Goal: Information Seeking & Learning: Learn about a topic

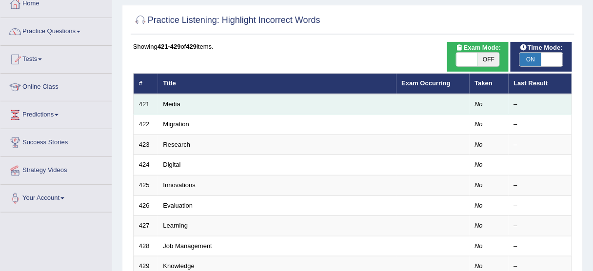
scroll to position [46, 0]
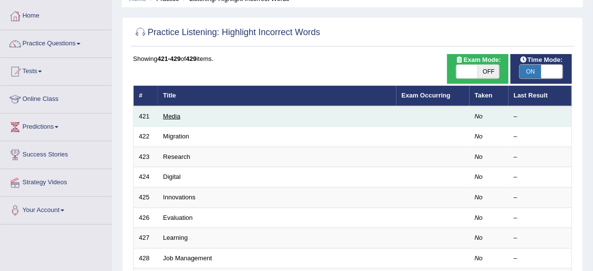
click at [173, 116] on link "Media" at bounding box center [171, 116] width 17 height 7
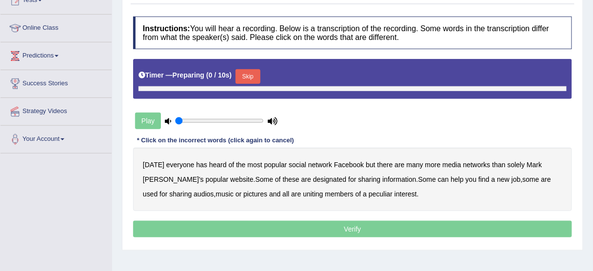
type input "1"
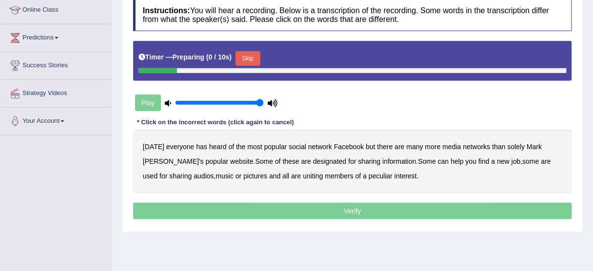
click at [249, 58] on button "Skip" at bounding box center [247, 58] width 24 height 15
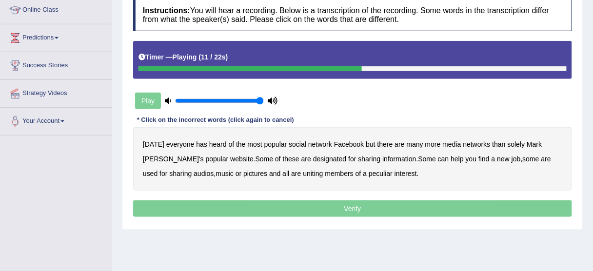
click at [315, 157] on b "designated" at bounding box center [330, 159] width 34 height 8
click at [194, 172] on b "audios" at bounding box center [204, 174] width 20 height 8
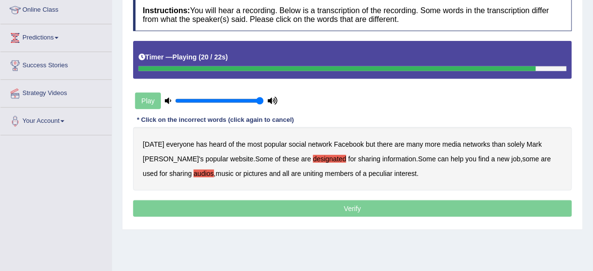
click at [257, 173] on div "Today everyone has heard of the most popular social network Facebook but there …" at bounding box center [352, 158] width 439 height 63
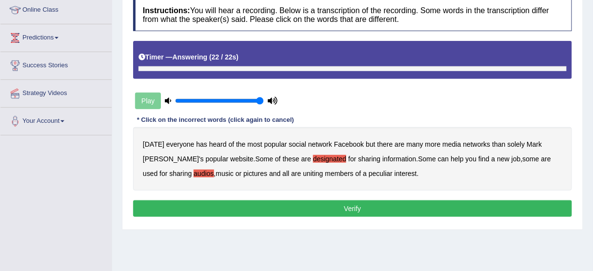
click at [256, 171] on div "Today everyone has heard of the most popular social network Facebook but there …" at bounding box center [352, 158] width 439 height 63
click at [282, 171] on b "all" at bounding box center [285, 174] width 7 height 8
click at [369, 171] on b "peculiar" at bounding box center [381, 174] width 24 height 8
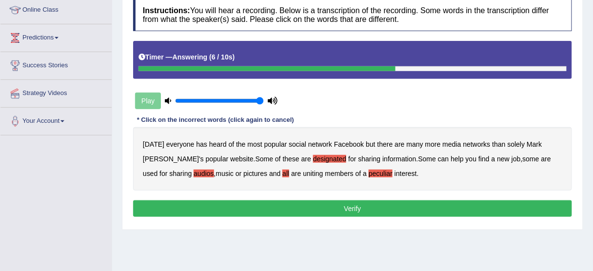
click at [351, 209] on button "Verify" at bounding box center [352, 208] width 439 height 17
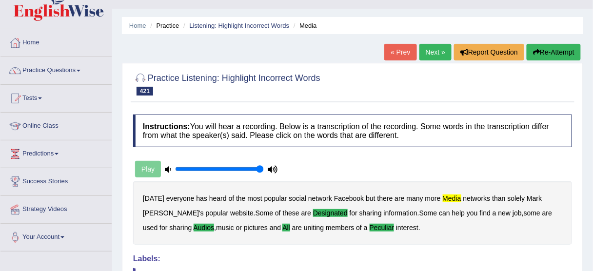
scroll to position [0, 0]
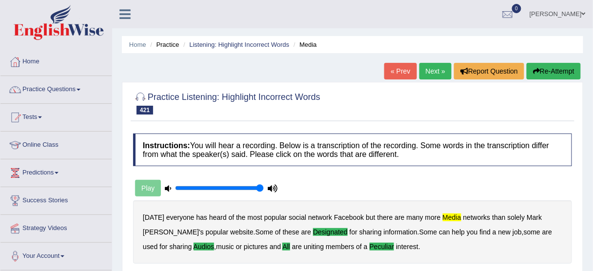
click at [550, 73] on button "Re-Attempt" at bounding box center [553, 71] width 54 height 17
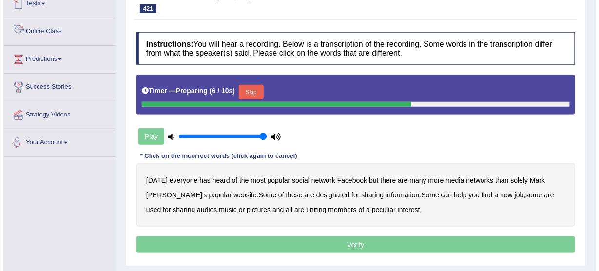
scroll to position [117, 0]
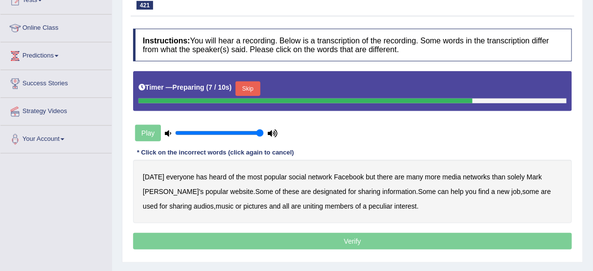
click at [260, 84] on button "Skip" at bounding box center [247, 88] width 24 height 15
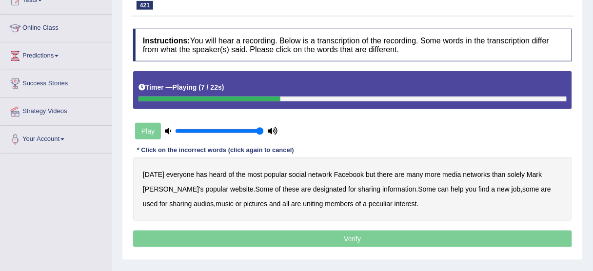
click at [453, 174] on b "media" at bounding box center [452, 175] width 19 height 8
click at [313, 188] on b "designated" at bounding box center [330, 189] width 34 height 8
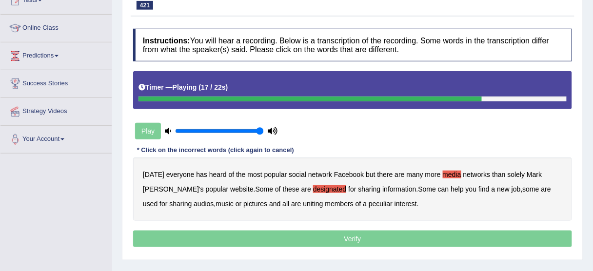
click at [194, 201] on b "audios" at bounding box center [204, 204] width 20 height 8
click at [282, 201] on b "all" at bounding box center [285, 204] width 7 height 8
click at [369, 205] on b "peculiar" at bounding box center [381, 204] width 24 height 8
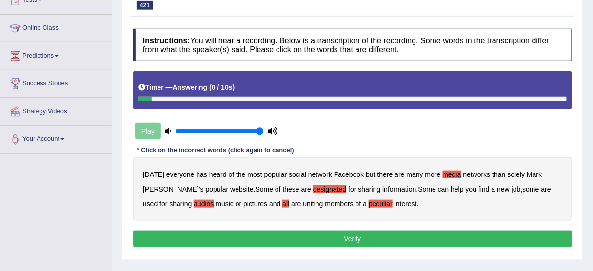
click at [351, 240] on button "Verify" at bounding box center [352, 239] width 439 height 17
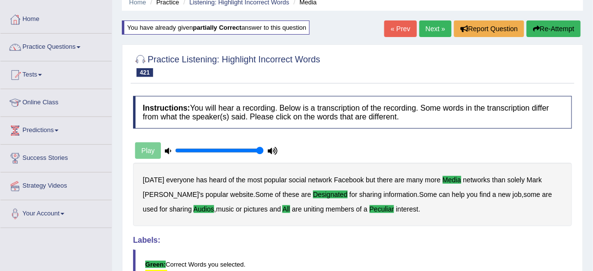
scroll to position [0, 0]
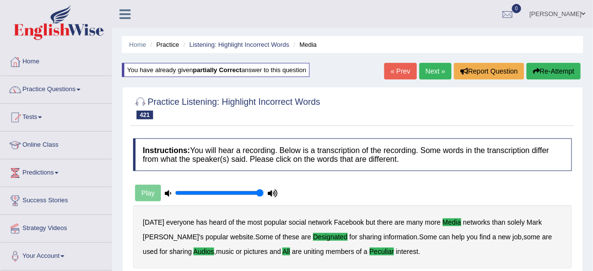
click at [434, 66] on link "Next »" at bounding box center [435, 71] width 32 height 17
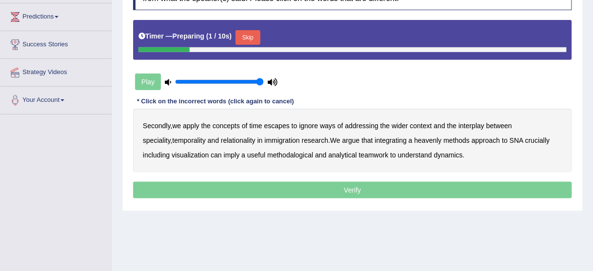
click at [248, 35] on button "Skip" at bounding box center [247, 37] width 24 height 15
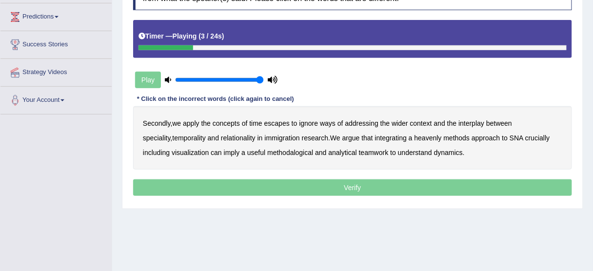
click at [288, 121] on b "escapes" at bounding box center [276, 123] width 25 height 8
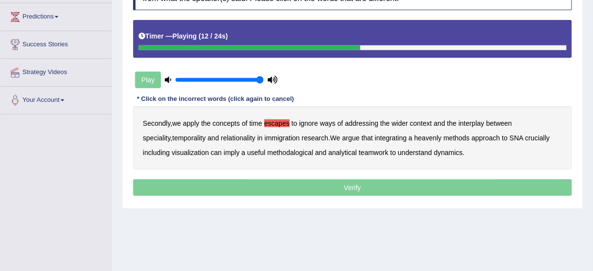
click at [265, 138] on b "immigration" at bounding box center [282, 138] width 35 height 8
click at [414, 138] on b "heavenly" at bounding box center [427, 138] width 27 height 8
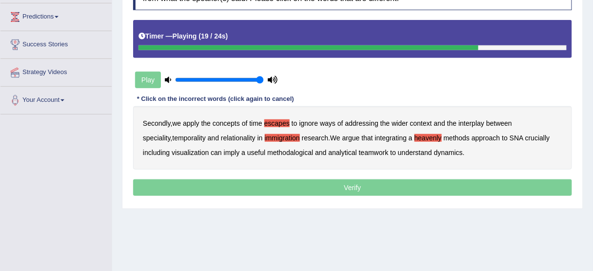
click at [224, 151] on b "imply" at bounding box center [232, 153] width 16 height 8
click at [359, 153] on b "teamwork" at bounding box center [374, 153] width 30 height 8
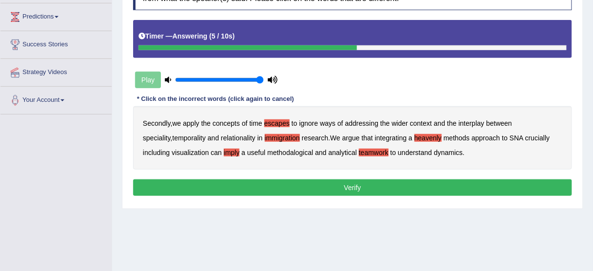
click at [276, 121] on b "escapes" at bounding box center [276, 123] width 25 height 8
click at [344, 185] on button "Verify" at bounding box center [352, 187] width 439 height 17
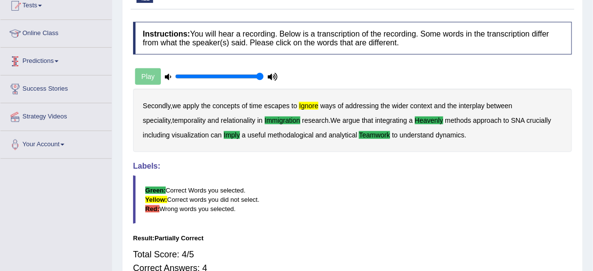
scroll to position [39, 0]
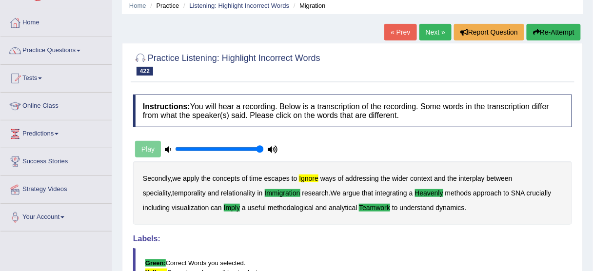
click at [426, 29] on link "Next »" at bounding box center [435, 32] width 32 height 17
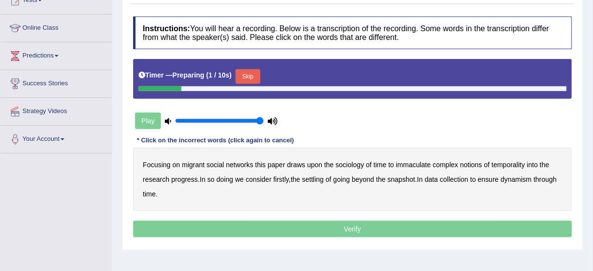
click at [254, 72] on button "Skip" at bounding box center [247, 76] width 24 height 15
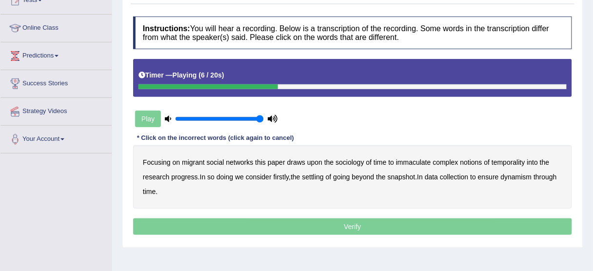
click at [412, 161] on b "immaculate" at bounding box center [413, 162] width 35 height 8
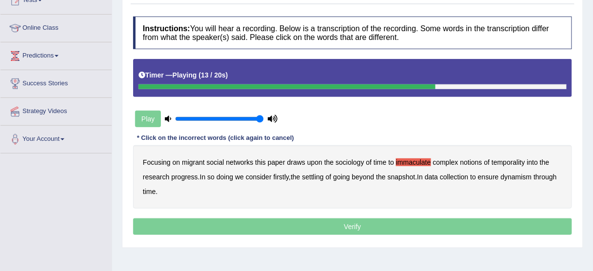
click at [288, 178] on b "firstly" at bounding box center [281, 177] width 16 height 8
click at [315, 178] on b "settling" at bounding box center [312, 177] width 21 height 8
click at [495, 176] on b "ensure" at bounding box center [488, 177] width 21 height 8
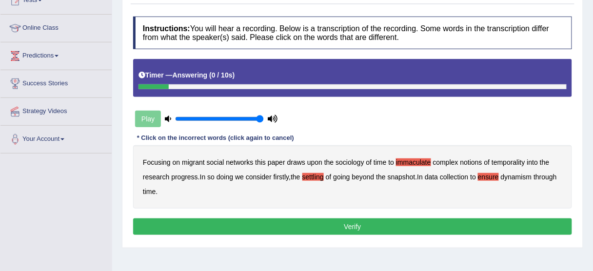
click at [328, 234] on div "Instructions: You will hear a recording. Below is a transcription of the record…" at bounding box center [353, 127] width 444 height 231
click at [331, 228] on button "Verify" at bounding box center [352, 226] width 439 height 17
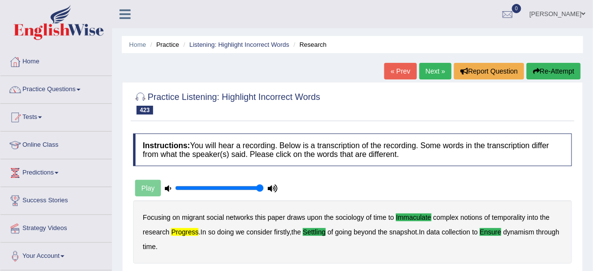
click at [439, 74] on link "Next »" at bounding box center [435, 71] width 32 height 17
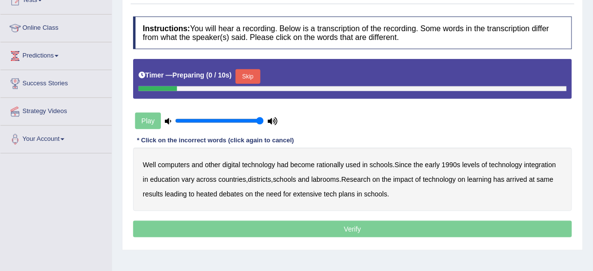
click at [258, 76] on button "Skip" at bounding box center [247, 76] width 24 height 15
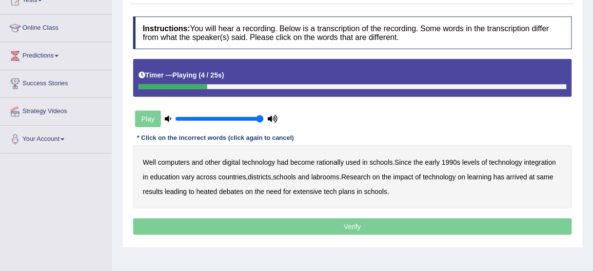
click at [331, 162] on b "rationally" at bounding box center [329, 162] width 27 height 8
click at [455, 161] on b "1990s" at bounding box center [451, 162] width 19 height 8
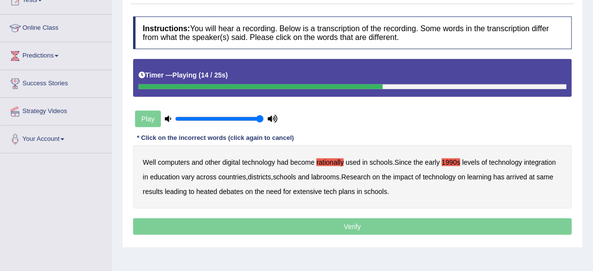
click at [329, 179] on b "labrooms" at bounding box center [326, 177] width 28 height 8
click at [549, 179] on b "same" at bounding box center [545, 177] width 17 height 8
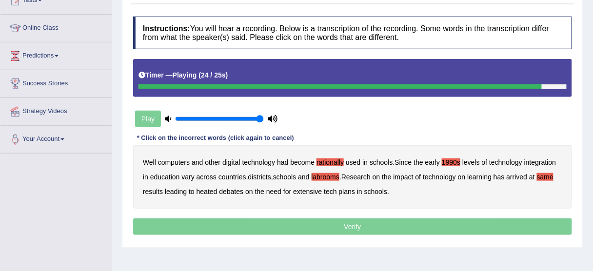
click at [309, 191] on b "extensive" at bounding box center [307, 192] width 29 height 8
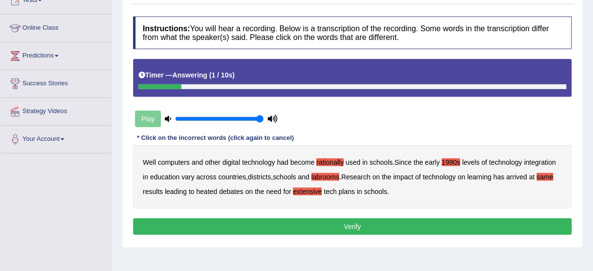
click at [356, 224] on button "Verify" at bounding box center [352, 226] width 439 height 17
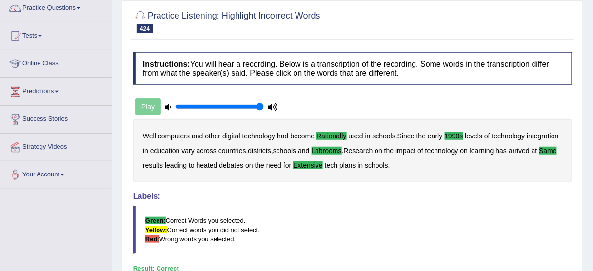
scroll to position [39, 0]
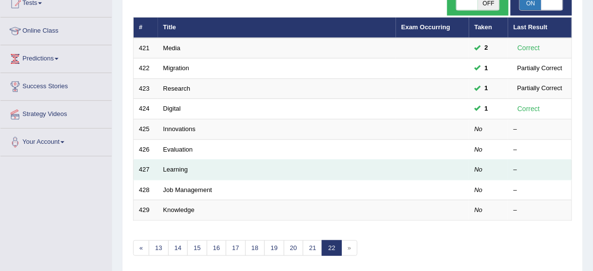
scroll to position [124, 0]
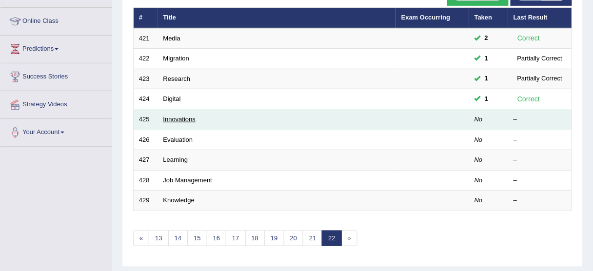
click at [187, 116] on link "Innovations" at bounding box center [179, 119] width 33 height 7
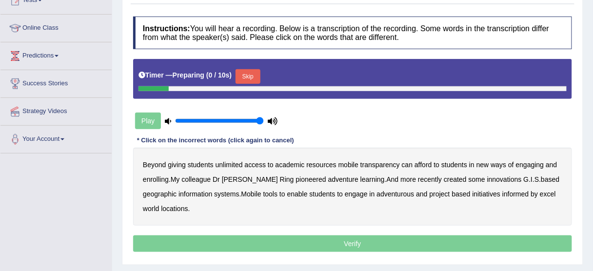
click at [252, 77] on button "Skip" at bounding box center [247, 76] width 24 height 15
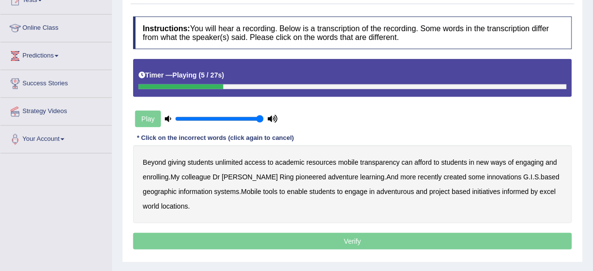
click at [377, 160] on b "transparency" at bounding box center [379, 162] width 39 height 8
click at [522, 163] on b "engaging" at bounding box center [530, 162] width 28 height 8
click at [157, 174] on b "enrolling" at bounding box center [156, 177] width 26 height 8
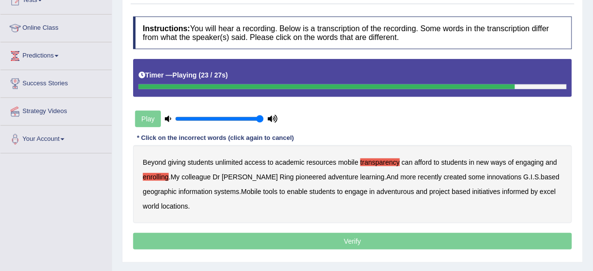
click at [406, 193] on b "adventurous" at bounding box center [396, 192] width 38 height 8
click at [546, 192] on b "excel" at bounding box center [548, 192] width 16 height 8
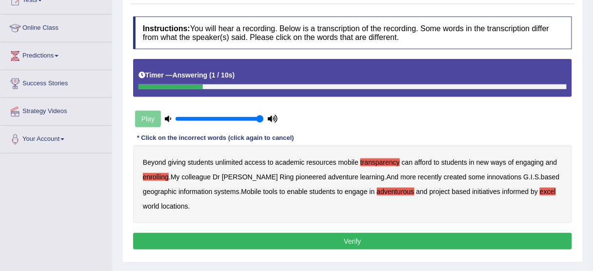
click at [315, 245] on button "Verify" at bounding box center [352, 241] width 439 height 17
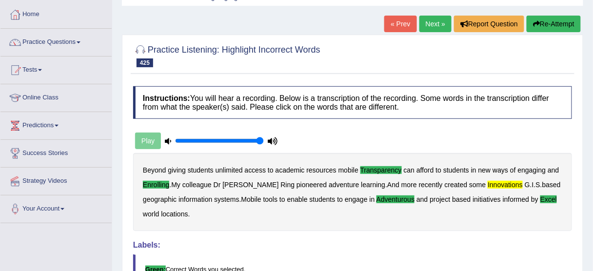
scroll to position [39, 0]
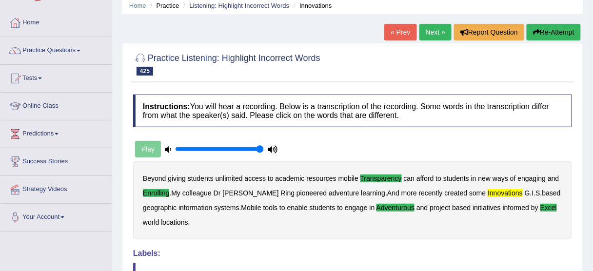
click at [548, 34] on button "Re-Attempt" at bounding box center [553, 32] width 54 height 17
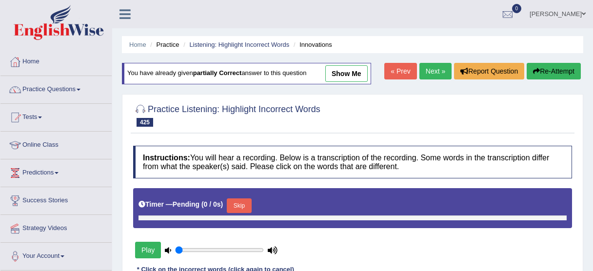
type input "1"
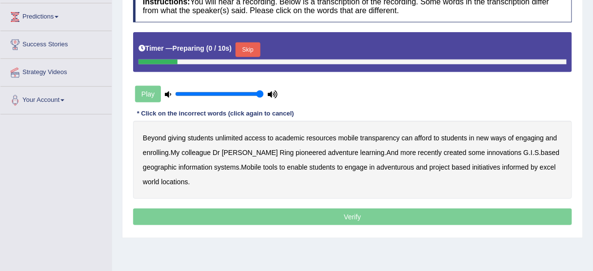
click at [254, 50] on button "Skip" at bounding box center [247, 49] width 24 height 15
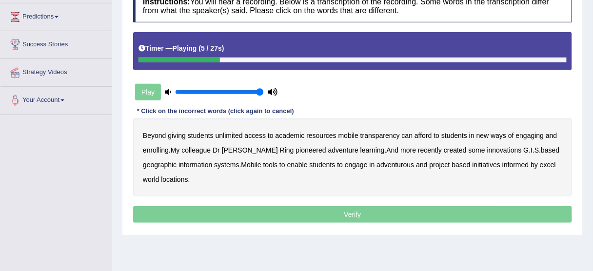
click at [377, 135] on b "transparency" at bounding box center [379, 136] width 39 height 8
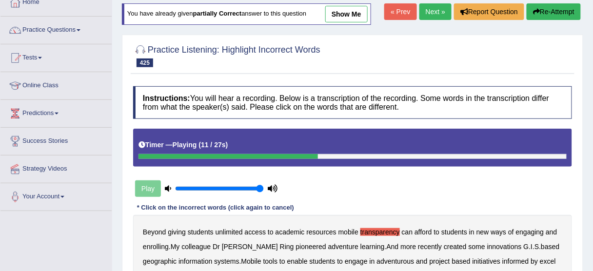
scroll to position [39, 0]
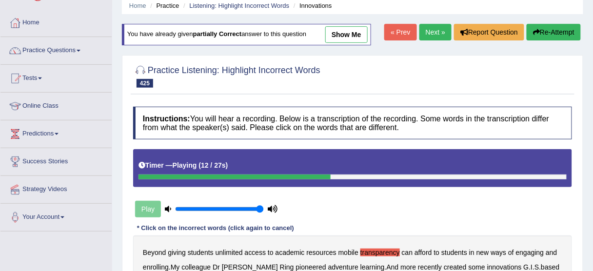
click at [548, 33] on button "Re-Attempt" at bounding box center [553, 32] width 54 height 17
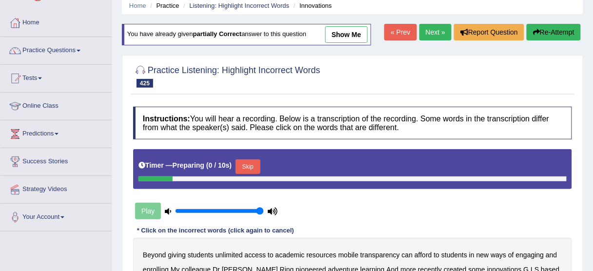
click at [253, 164] on button "Skip" at bounding box center [247, 166] width 24 height 15
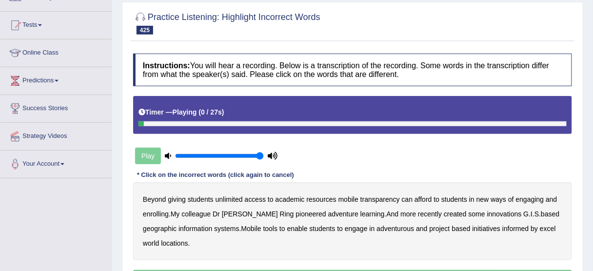
scroll to position [156, 0]
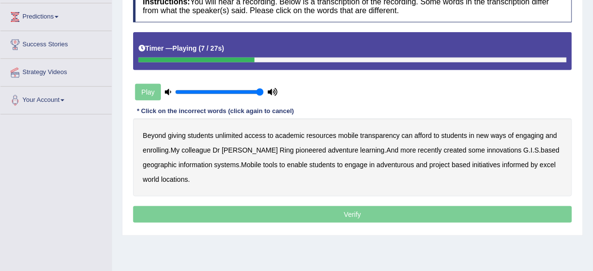
click at [383, 132] on b "transparency" at bounding box center [379, 136] width 39 height 8
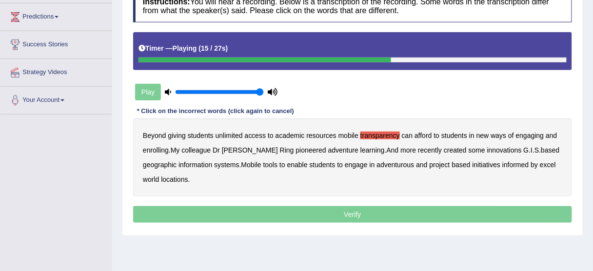
click at [487, 150] on b "innovations" at bounding box center [504, 150] width 35 height 8
click at [406, 163] on b "adventurous" at bounding box center [396, 165] width 38 height 8
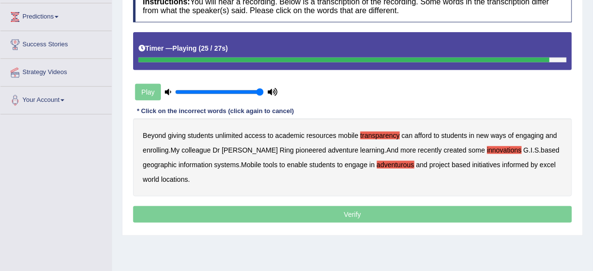
click at [555, 163] on b "excel" at bounding box center [548, 165] width 16 height 8
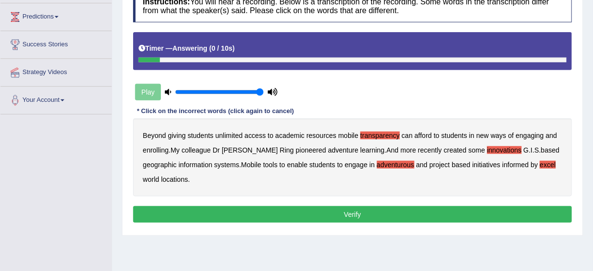
click at [370, 211] on button "Verify" at bounding box center [352, 214] width 439 height 17
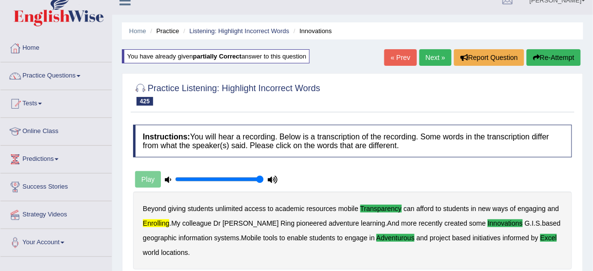
scroll to position [0, 0]
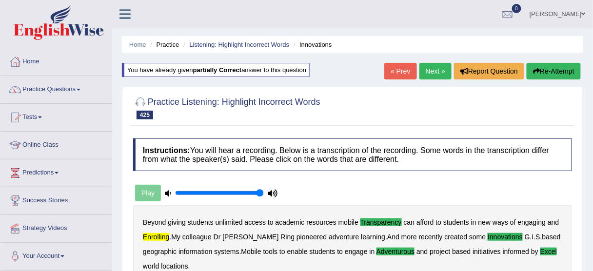
click at [436, 72] on link "Next »" at bounding box center [435, 71] width 32 height 17
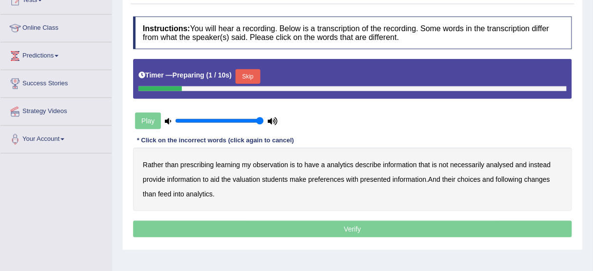
click at [254, 72] on button "Skip" at bounding box center [247, 76] width 24 height 15
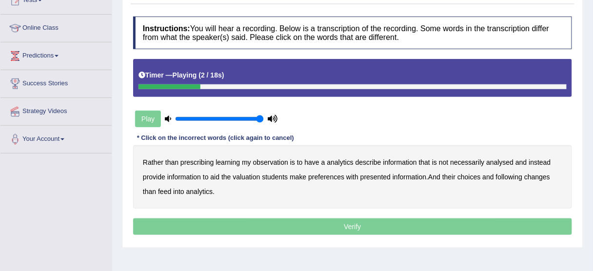
click at [277, 162] on b "observation" at bounding box center [270, 162] width 35 height 8
click at [503, 162] on b "analysed" at bounding box center [499, 162] width 27 height 8
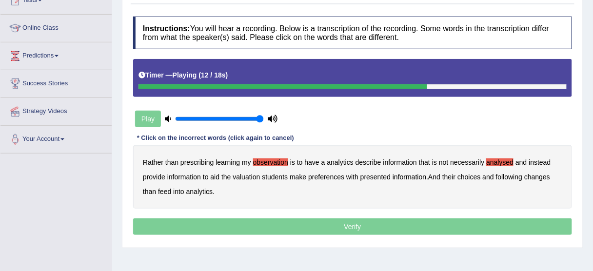
click at [320, 176] on b "preferences" at bounding box center [326, 177] width 36 height 8
click at [514, 174] on b "following" at bounding box center [509, 177] width 26 height 8
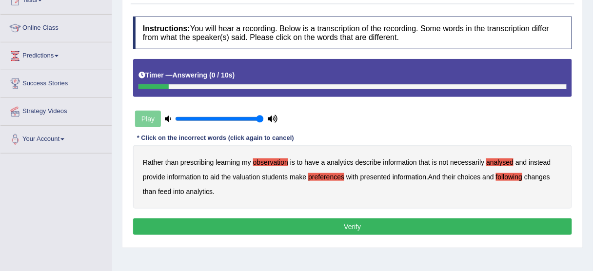
click at [310, 231] on button "Verify" at bounding box center [352, 226] width 439 height 17
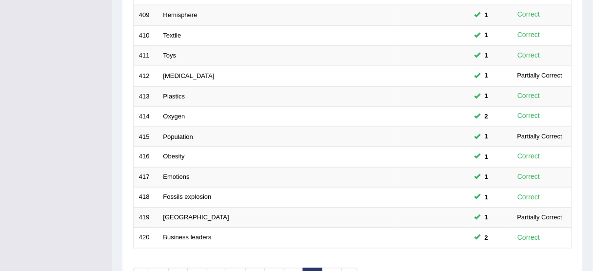
scroll to position [370, 0]
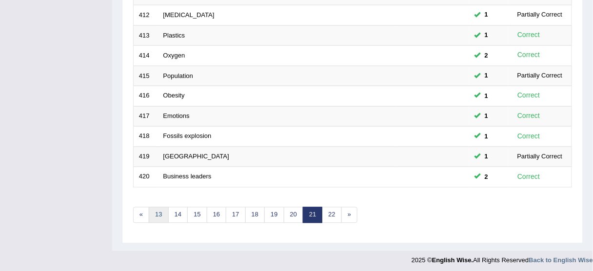
click at [154, 211] on link "13" at bounding box center [158, 215] width 19 height 16
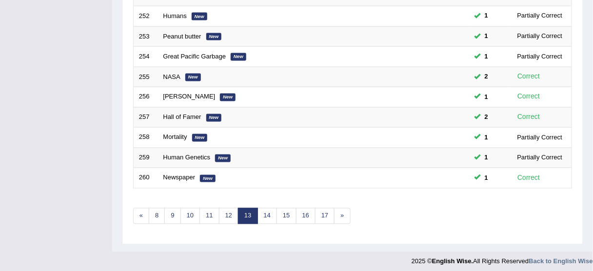
scroll to position [370, 0]
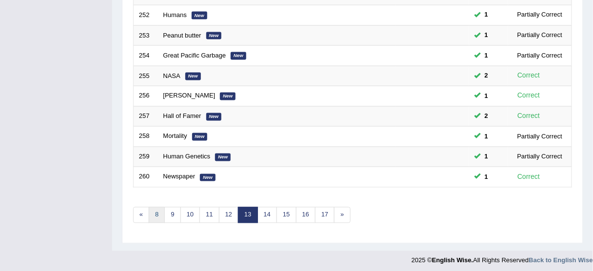
click at [154, 207] on link "8" at bounding box center [157, 215] width 16 height 16
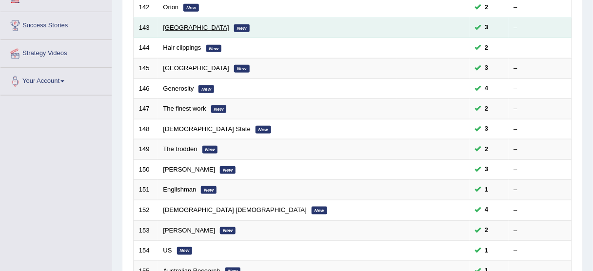
scroll to position [19, 0]
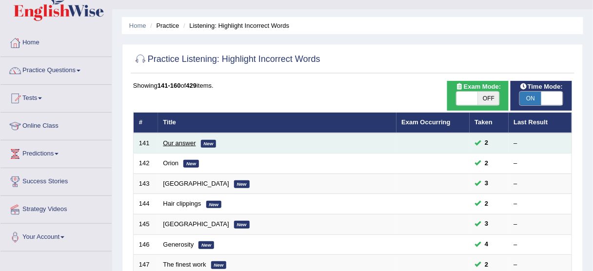
click at [164, 144] on link "Our answer" at bounding box center [179, 142] width 33 height 7
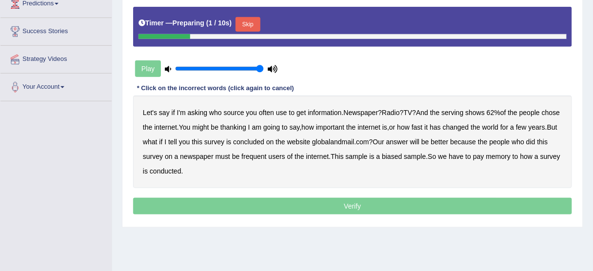
scroll to position [156, 0]
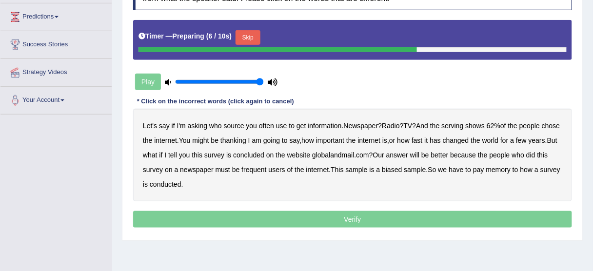
click at [258, 36] on button "Skip" at bounding box center [247, 37] width 24 height 15
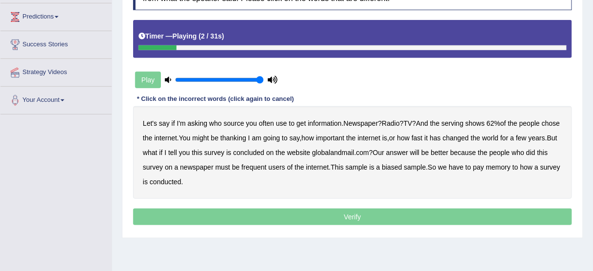
click at [216, 121] on b "who" at bounding box center [215, 123] width 13 height 8
click at [485, 124] on b "shows" at bounding box center [475, 123] width 19 height 8
click at [246, 136] on b "thanking" at bounding box center [233, 138] width 26 height 8
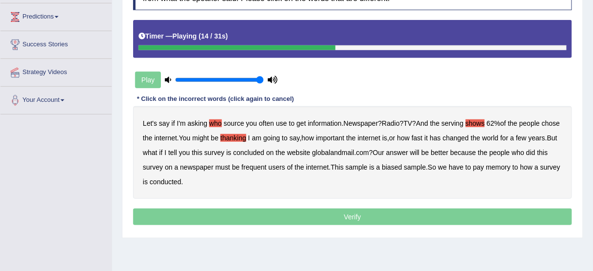
click at [423, 137] on b "fast" at bounding box center [416, 138] width 11 height 8
click at [264, 152] on b "concluded" at bounding box center [248, 153] width 31 height 8
click at [448, 149] on b "better" at bounding box center [440, 153] width 18 height 8
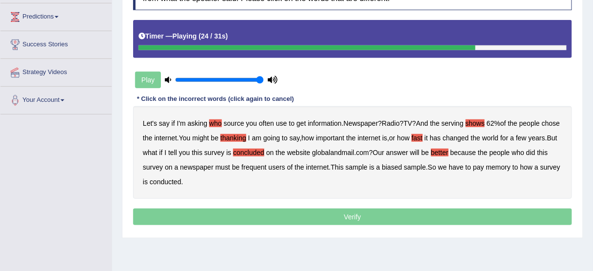
click at [214, 166] on b "newspaper" at bounding box center [197, 167] width 34 height 8
click at [511, 166] on b "memory" at bounding box center [498, 167] width 25 height 8
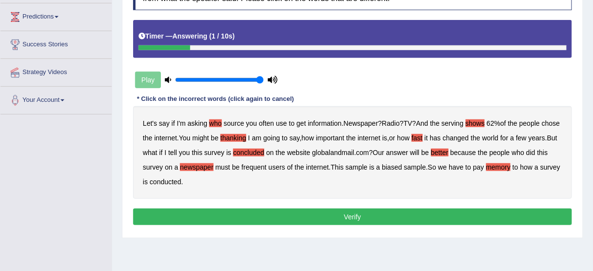
click at [362, 218] on button "Verify" at bounding box center [352, 217] width 439 height 17
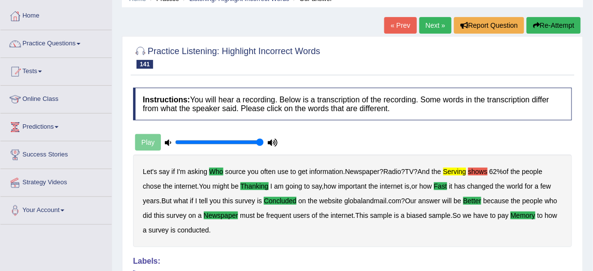
scroll to position [0, 0]
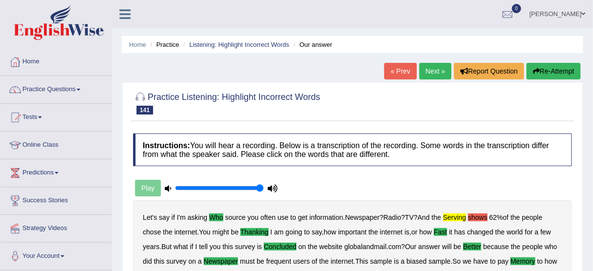
click at [568, 74] on button "Re-Attempt" at bounding box center [553, 71] width 54 height 17
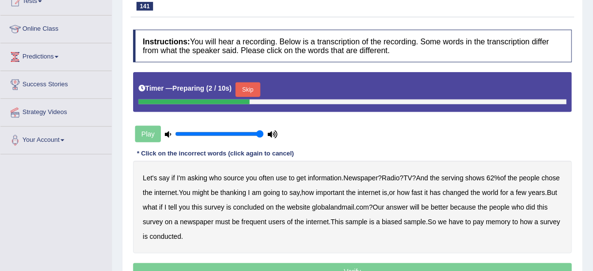
scroll to position [117, 0]
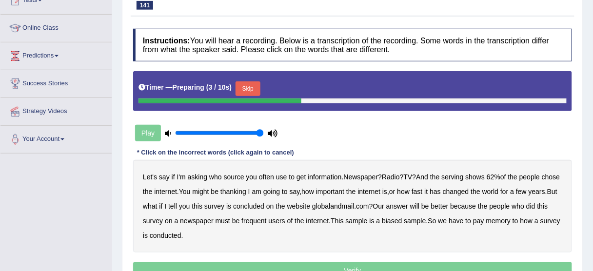
click at [255, 85] on button "Skip" at bounding box center [247, 88] width 24 height 15
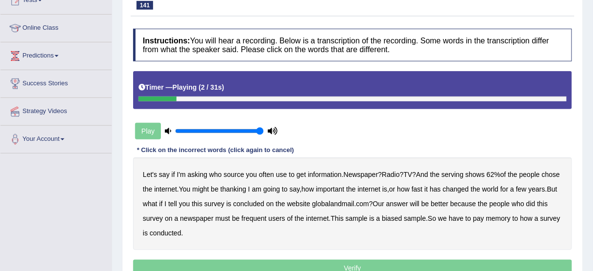
click at [218, 171] on b "who" at bounding box center [215, 175] width 13 height 8
click at [457, 172] on b "serving" at bounding box center [453, 175] width 22 height 8
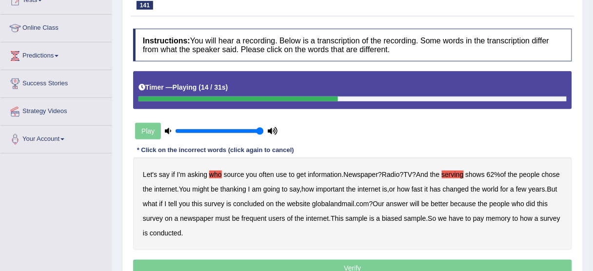
click at [246, 187] on b "thanking" at bounding box center [233, 189] width 26 height 8
click at [264, 203] on b "concluded" at bounding box center [248, 204] width 31 height 8
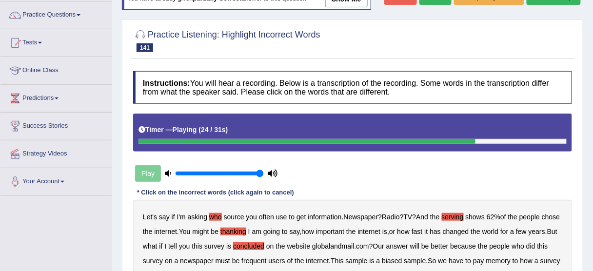
scroll to position [0, 0]
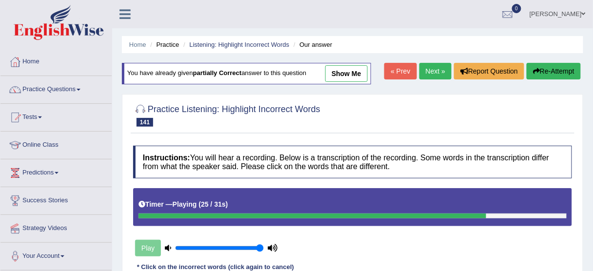
click at [547, 71] on button "Re-Attempt" at bounding box center [553, 71] width 54 height 17
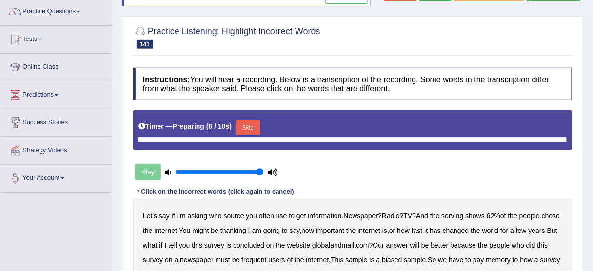
scroll to position [78, 0]
click at [247, 128] on button "Skip" at bounding box center [247, 127] width 24 height 15
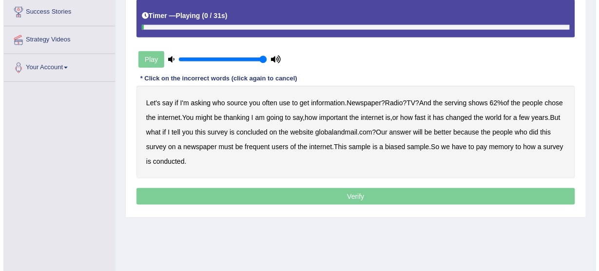
scroll to position [195, 0]
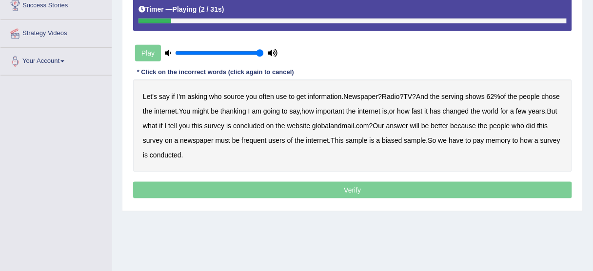
click at [214, 95] on b "who" at bounding box center [215, 97] width 13 height 8
click at [461, 95] on b "serving" at bounding box center [453, 97] width 22 height 8
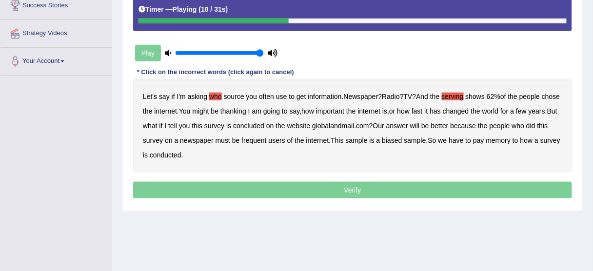
click at [246, 109] on b "thanking" at bounding box center [233, 111] width 26 height 8
click at [423, 110] on b "fast" at bounding box center [416, 111] width 11 height 8
drag, startPoint x: 282, startPoint y: 125, endPoint x: 292, endPoint y: 125, distance: 10.2
click at [264, 125] on b "concluded" at bounding box center [248, 126] width 31 height 8
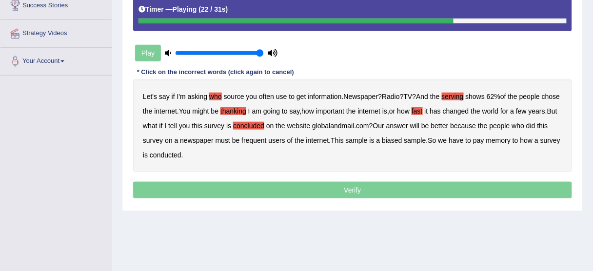
click at [448, 123] on b "better" at bounding box center [440, 126] width 18 height 8
click at [214, 139] on b "newspaper" at bounding box center [197, 140] width 34 height 8
click at [511, 138] on b "memory" at bounding box center [498, 140] width 25 height 8
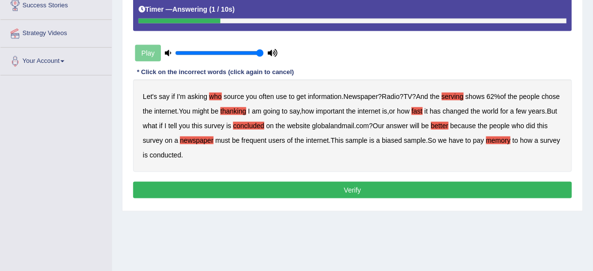
click at [300, 189] on button "Verify" at bounding box center [352, 190] width 439 height 17
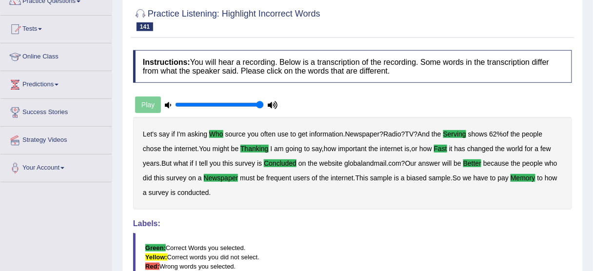
scroll to position [39, 0]
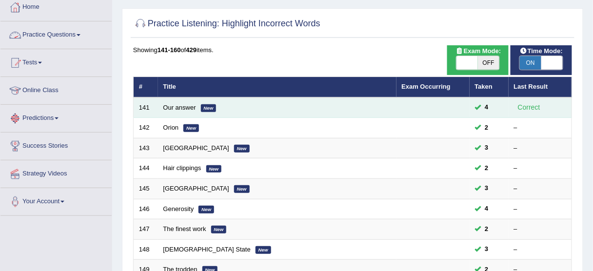
scroll to position [97, 0]
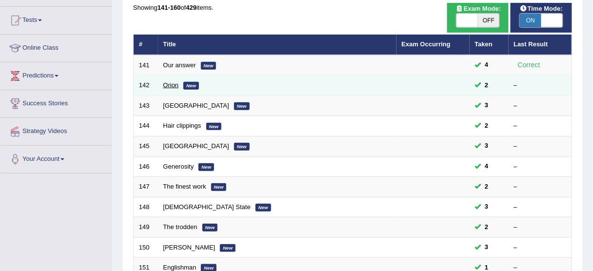
click at [168, 84] on link "Orion" at bounding box center [171, 84] width 16 height 7
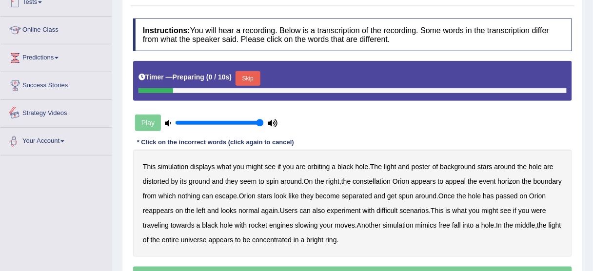
scroll to position [117, 0]
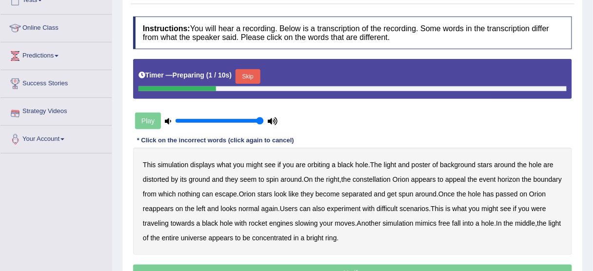
click at [252, 75] on button "Skip" at bounding box center [247, 76] width 24 height 15
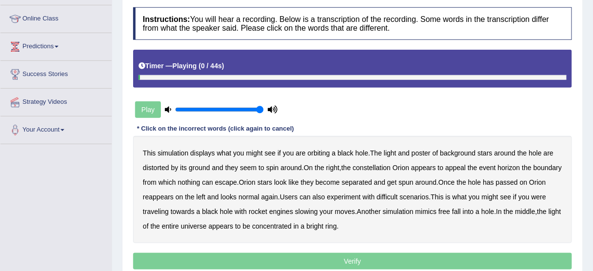
scroll to position [234, 0]
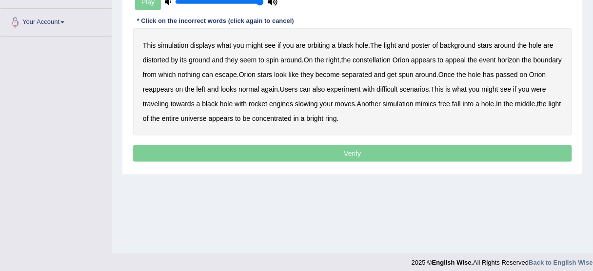
click at [423, 43] on b "poster" at bounding box center [420, 45] width 19 height 8
click at [199, 58] on b "ground" at bounding box center [199, 60] width 21 height 8
click at [459, 58] on b "appeal" at bounding box center [455, 60] width 20 height 8
click at [527, 73] on b "on" at bounding box center [524, 75] width 8 height 8
click at [397, 87] on b "difficult" at bounding box center [386, 89] width 21 height 8
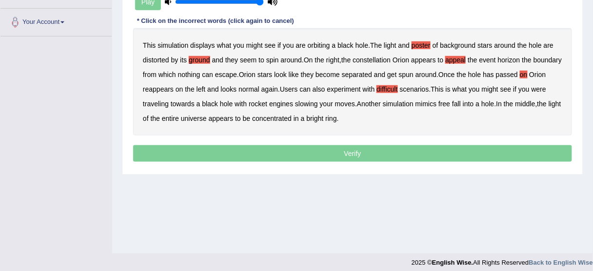
click at [355, 103] on b "moves" at bounding box center [345, 104] width 20 height 8
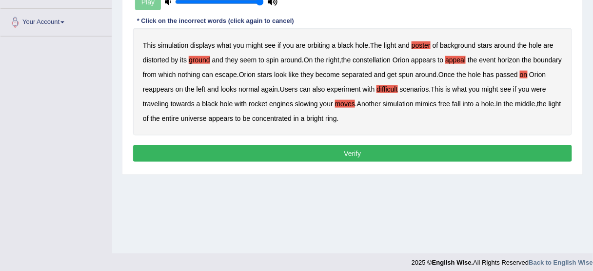
click at [347, 154] on button "Verify" at bounding box center [352, 153] width 439 height 17
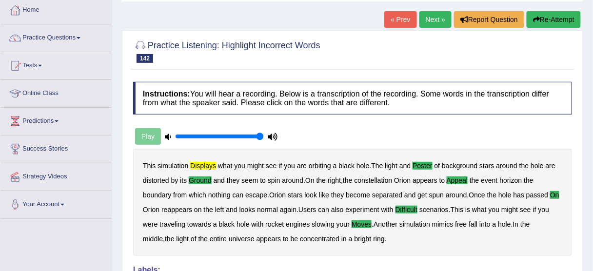
scroll to position [39, 0]
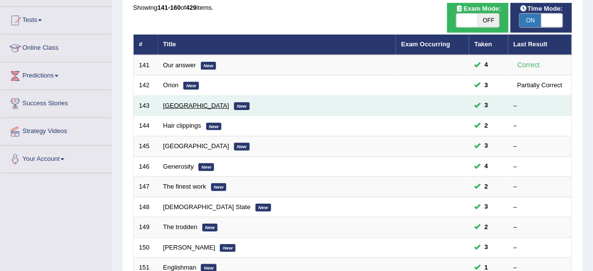
click at [187, 105] on link "[GEOGRAPHIC_DATA]" at bounding box center [196, 105] width 66 height 7
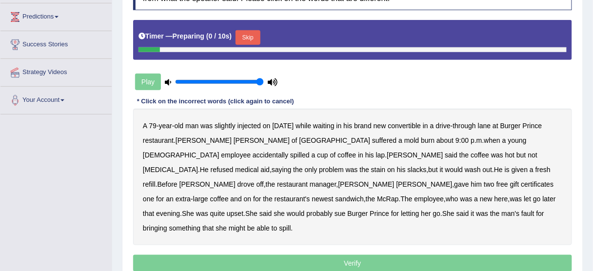
scroll to position [156, 0]
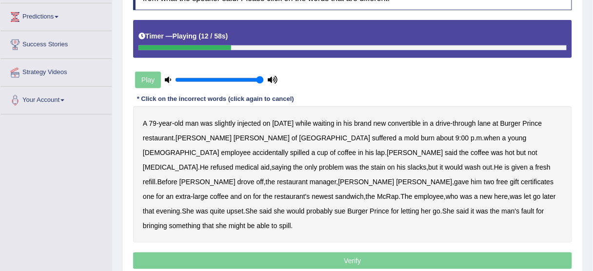
click at [404, 138] on b "mold" at bounding box center [411, 138] width 15 height 8
click at [358, 153] on b "in" at bounding box center [360, 153] width 5 height 8
click at [198, 163] on b "scalding" at bounding box center [170, 167] width 55 height 8
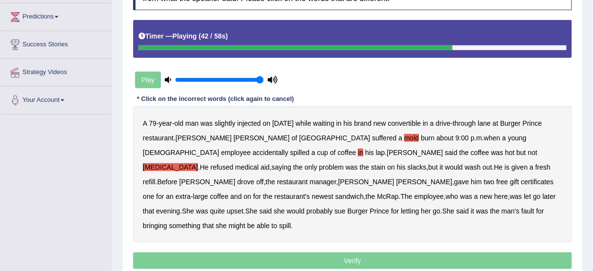
click at [252, 193] on b "on" at bounding box center [248, 197] width 8 height 8
click at [494, 195] on b "here" at bounding box center [501, 197] width 14 height 8
click at [167, 222] on b "bringing" at bounding box center [155, 226] width 24 height 8
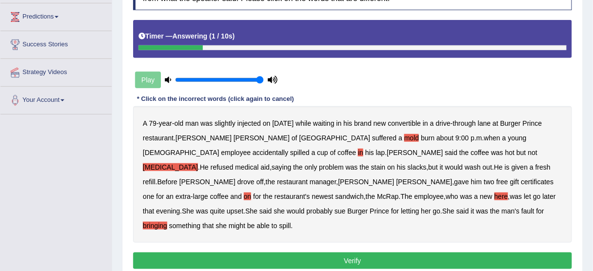
click at [347, 253] on button "Verify" at bounding box center [352, 261] width 439 height 17
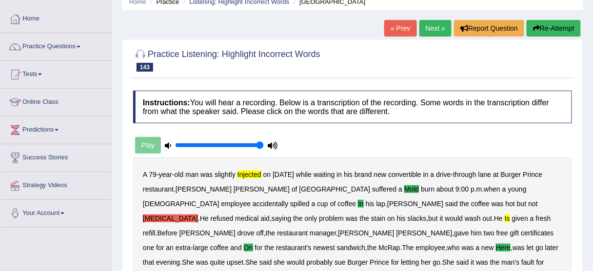
scroll to position [39, 0]
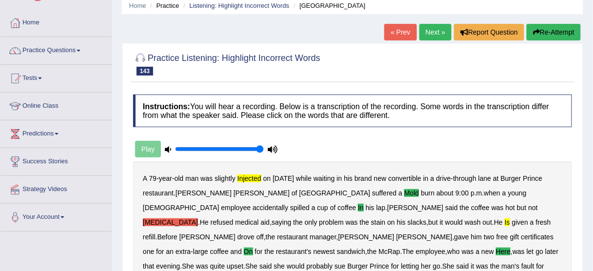
click at [562, 35] on button "Re-Attempt" at bounding box center [553, 32] width 54 height 17
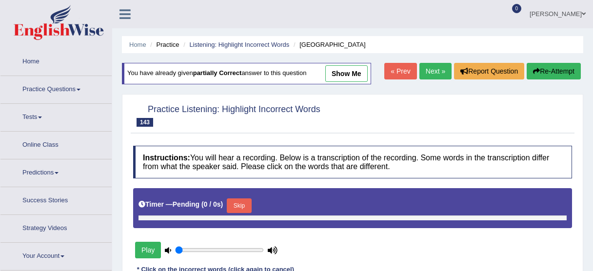
type input "1"
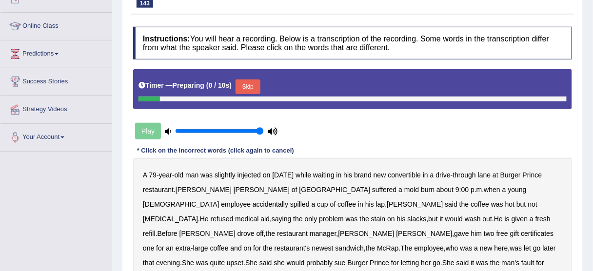
scroll to position [156, 0]
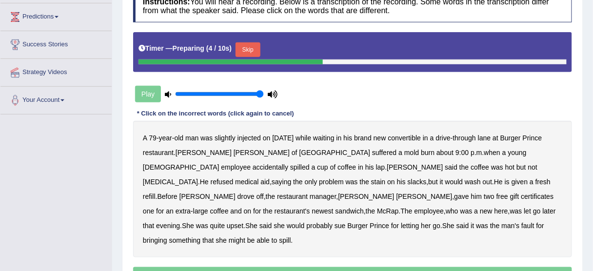
click at [253, 50] on button "Skip" at bounding box center [247, 49] width 24 height 15
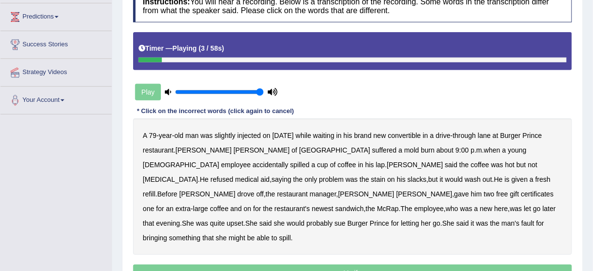
click at [248, 135] on b "injected" at bounding box center [248, 136] width 23 height 8
click at [404, 148] on b "mold" at bounding box center [411, 150] width 15 height 8
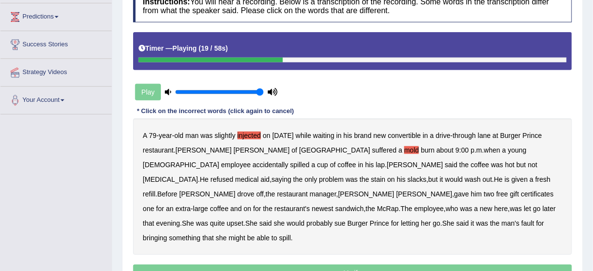
click at [358, 163] on b "in" at bounding box center [360, 165] width 5 height 8
click at [198, 175] on b "scalding" at bounding box center [170, 179] width 55 height 8
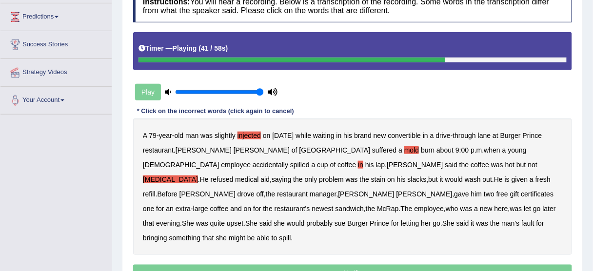
click at [252, 205] on b "on" at bounding box center [248, 209] width 8 height 8
click at [148, 202] on div "A 79 - year - old man was slightly injected on Saturday while waiting in his br…" at bounding box center [352, 186] width 439 height 136
click at [494, 205] on b "here" at bounding box center [501, 209] width 14 height 8
click at [167, 234] on b "bringing" at bounding box center [155, 238] width 24 height 8
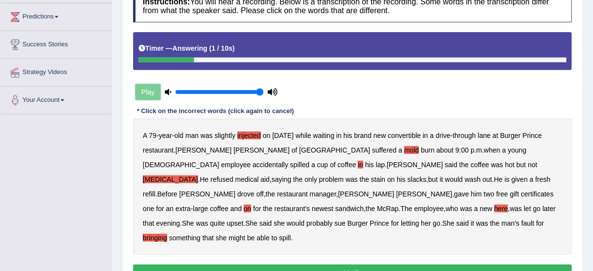
click at [323, 265] on button "Verify" at bounding box center [352, 273] width 439 height 17
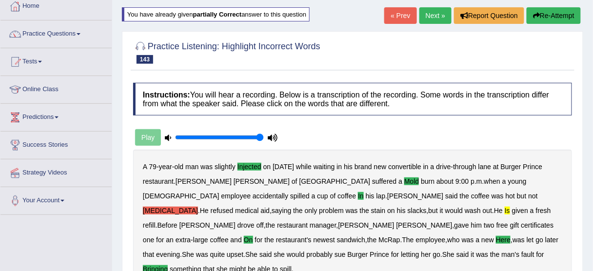
scroll to position [39, 0]
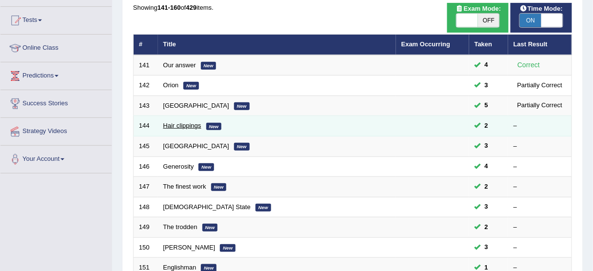
click at [172, 125] on link "Hair clippings" at bounding box center [182, 125] width 38 height 7
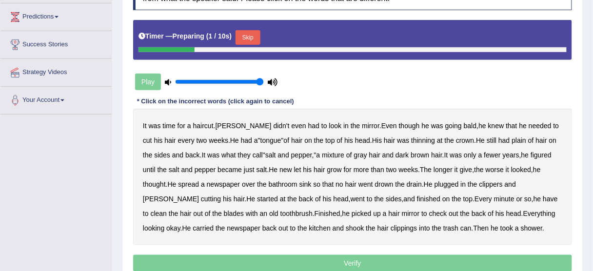
click at [247, 34] on button "Skip" at bounding box center [247, 37] width 24 height 15
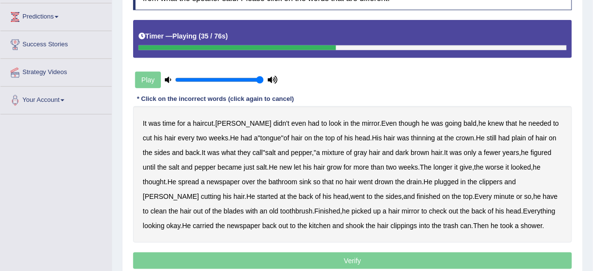
click at [279, 166] on b "new" at bounding box center [285, 167] width 13 height 8
click at [199, 193] on b "[PERSON_NAME]" at bounding box center [171, 197] width 56 height 8
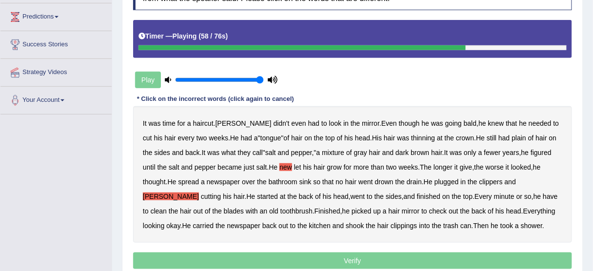
drag, startPoint x: 457, startPoint y: 196, endPoint x: 479, endPoint y: 196, distance: 21.9
click at [543, 196] on b "have" at bounding box center [550, 197] width 15 height 8
click at [314, 209] on b "Finished" at bounding box center [327, 211] width 26 height 8
click at [389, 209] on b "hair" at bounding box center [394, 211] width 11 height 8
click at [164, 222] on b "looking" at bounding box center [153, 226] width 21 height 8
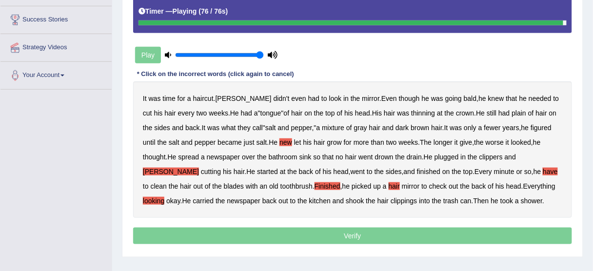
scroll to position [195, 0]
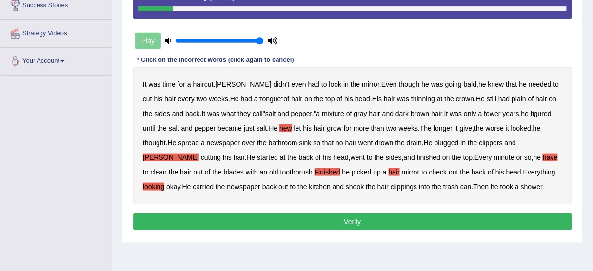
click at [351, 223] on button "Verify" at bounding box center [352, 222] width 439 height 17
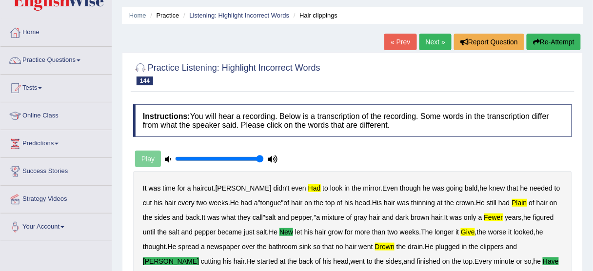
scroll to position [0, 0]
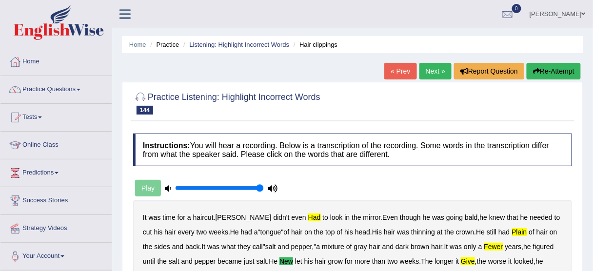
click at [551, 68] on button "Re-Attempt" at bounding box center [553, 71] width 54 height 17
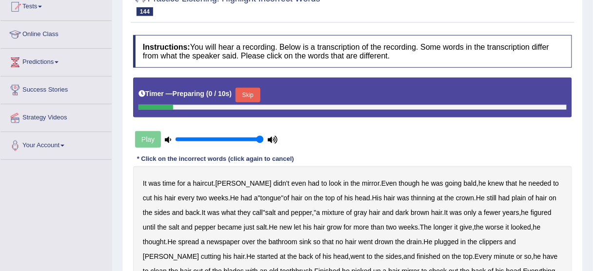
scroll to position [195, 0]
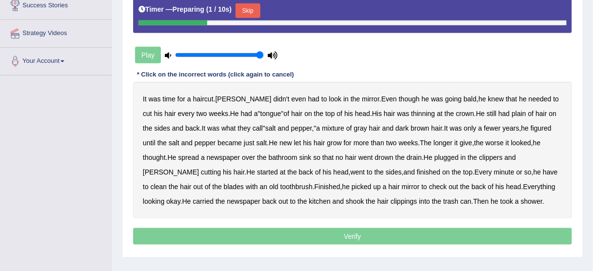
click at [254, 13] on button "Skip" at bounding box center [247, 10] width 24 height 15
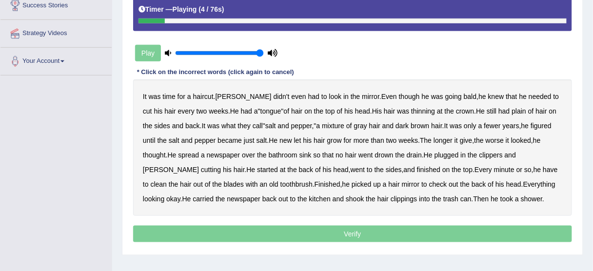
click at [308, 96] on b "had" at bounding box center [313, 97] width 11 height 8
click at [484, 123] on b "fewer" at bounding box center [492, 126] width 17 height 8
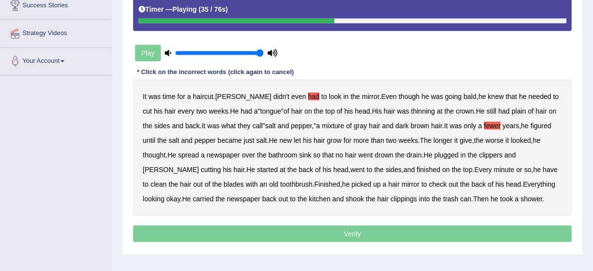
click at [279, 138] on b "new" at bounding box center [285, 140] width 13 height 8
click at [460, 141] on b "give" at bounding box center [466, 140] width 13 height 8
click at [199, 166] on b "starling" at bounding box center [171, 170] width 56 height 8
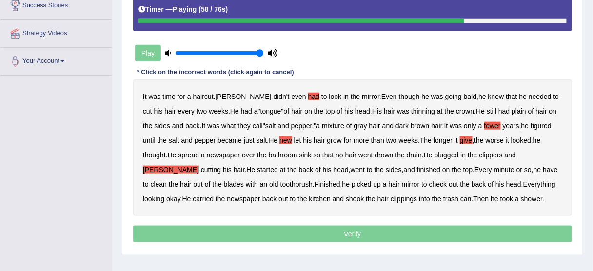
drag, startPoint x: 454, startPoint y: 168, endPoint x: 507, endPoint y: 167, distance: 52.7
click at [543, 168] on b "have" at bounding box center [550, 170] width 15 height 8
click at [389, 184] on b "hair" at bounding box center [394, 184] width 11 height 8
click at [164, 195] on b "looking" at bounding box center [153, 199] width 21 height 8
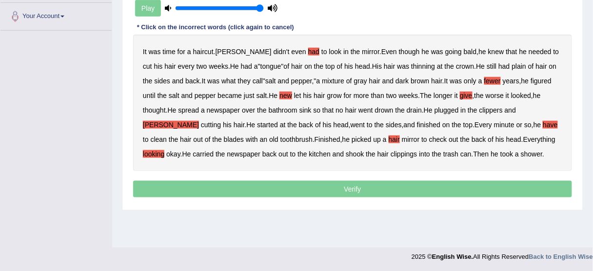
scroll to position [241, 0]
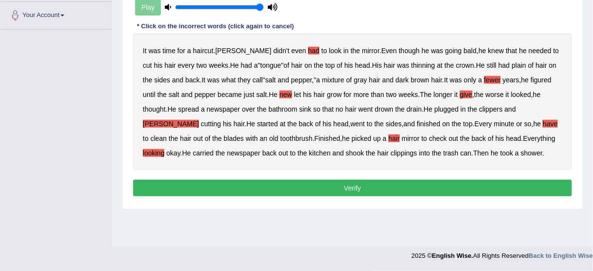
click at [352, 189] on button "Verify" at bounding box center [352, 188] width 439 height 17
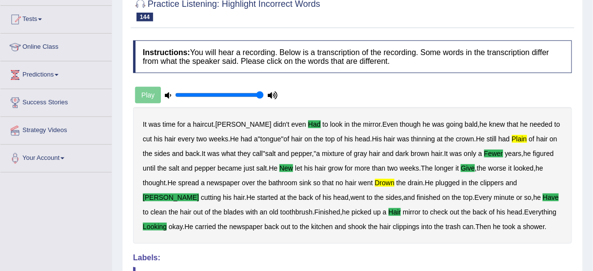
scroll to position [46, 0]
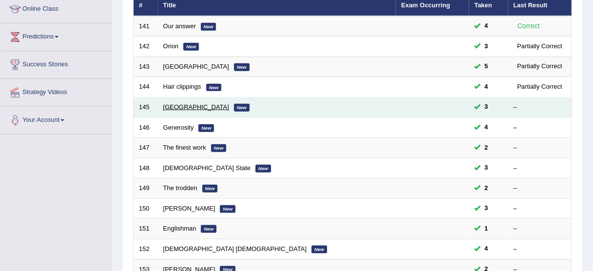
click at [173, 105] on link "[GEOGRAPHIC_DATA]" at bounding box center [196, 106] width 66 height 7
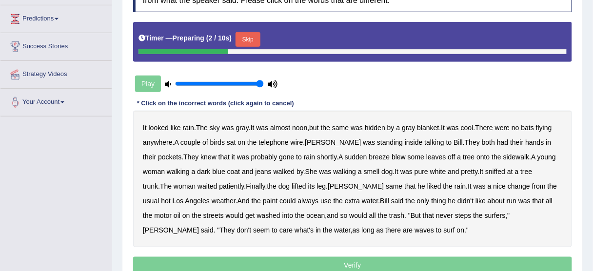
scroll to position [156, 0]
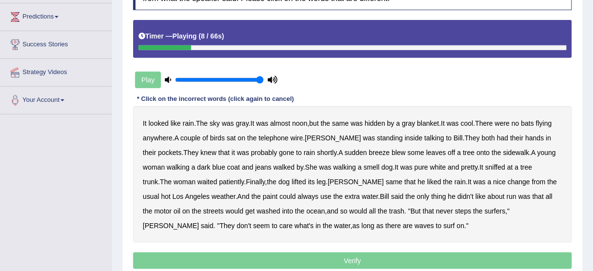
click at [509, 120] on b "were" at bounding box center [502, 123] width 15 height 8
click at [532, 121] on b "bats" at bounding box center [527, 123] width 13 height 8
click at [405, 136] on b "inside" at bounding box center [414, 138] width 18 height 8
click at [167, 166] on b "walking" at bounding box center [178, 167] width 23 height 8
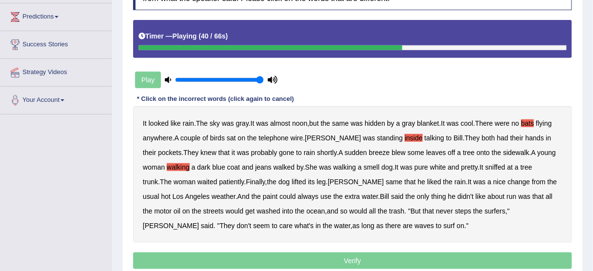
drag, startPoint x: 286, startPoint y: 179, endPoint x: 295, endPoint y: 183, distance: 10.5
click at [308, 179] on b "its" at bounding box center [311, 182] width 7 height 8
click at [263, 197] on b "paint" at bounding box center [270, 197] width 15 height 8
click at [506, 194] on b "run" at bounding box center [511, 197] width 10 height 8
click at [423, 207] on b "that" at bounding box center [428, 211] width 11 height 8
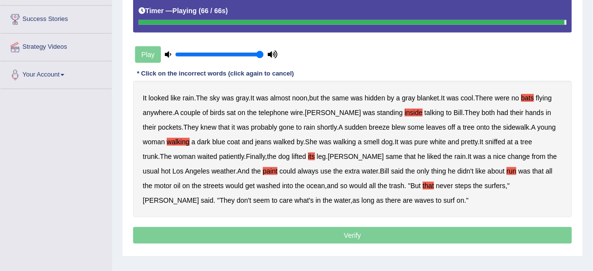
scroll to position [195, 0]
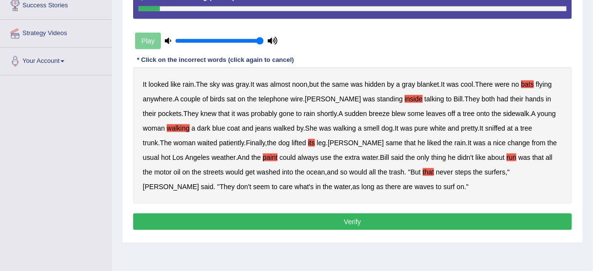
click at [336, 223] on button "Verify" at bounding box center [352, 222] width 439 height 17
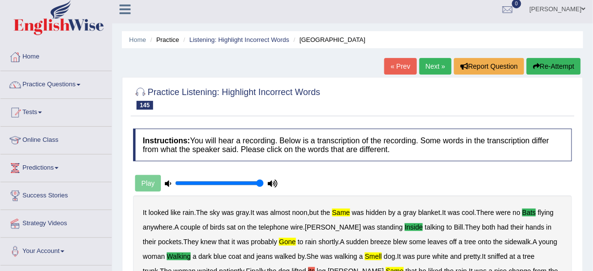
scroll to position [0, 0]
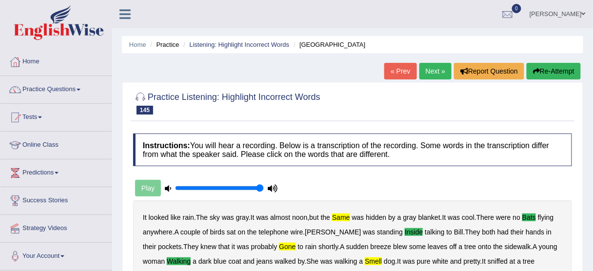
click at [546, 67] on button "Re-Attempt" at bounding box center [553, 71] width 54 height 17
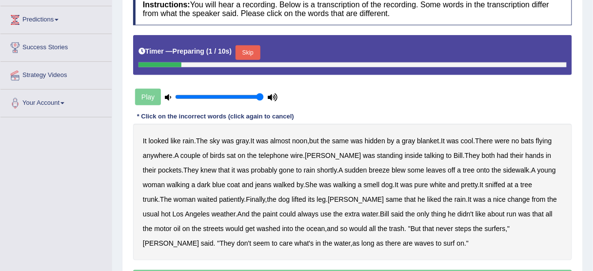
scroll to position [195, 0]
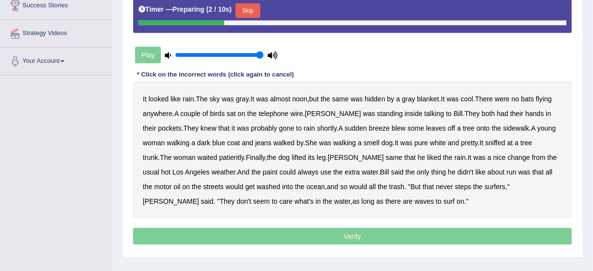
click at [254, 8] on button "Skip" at bounding box center [247, 10] width 24 height 15
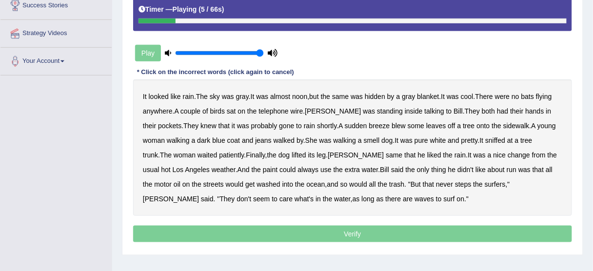
click at [349, 93] on b "same" at bounding box center [340, 97] width 17 height 8
click at [534, 96] on b "bats" at bounding box center [527, 97] width 13 height 8
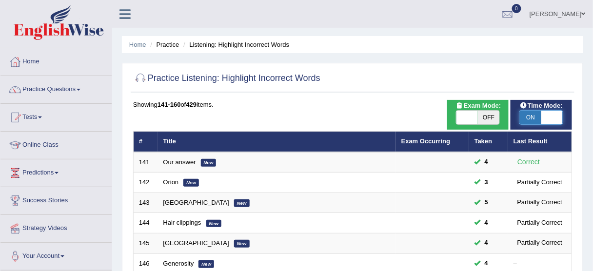
click at [561, 119] on span at bounding box center [551, 118] width 21 height 14
checkbox input "false"
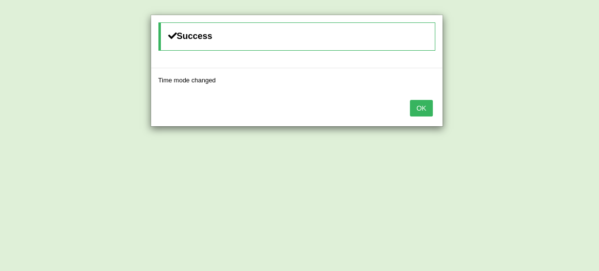
click at [425, 106] on button "OK" at bounding box center [421, 108] width 22 height 17
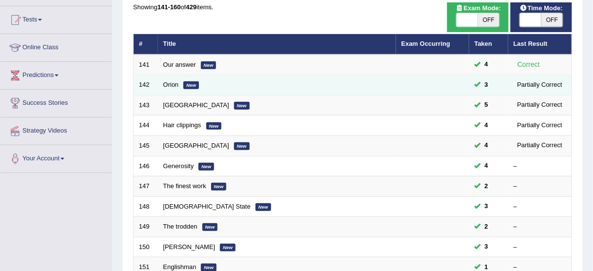
scroll to position [117, 0]
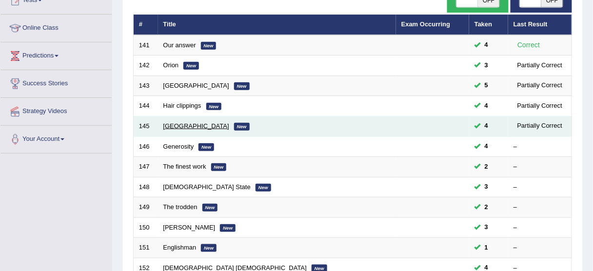
click at [180, 127] on link "[GEOGRAPHIC_DATA]" at bounding box center [196, 125] width 66 height 7
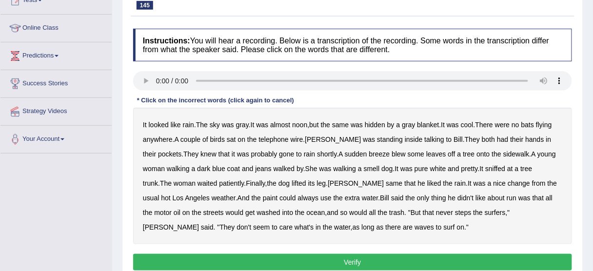
click at [349, 122] on b "same" at bounding box center [340, 125] width 17 height 8
click at [534, 123] on b "bats" at bounding box center [527, 125] width 13 height 8
click at [405, 137] on b "inside" at bounding box center [414, 140] width 18 height 8
click at [425, 137] on b "talking" at bounding box center [434, 140] width 19 height 8
drag, startPoint x: 157, startPoint y: 170, endPoint x: 215, endPoint y: 172, distance: 58.0
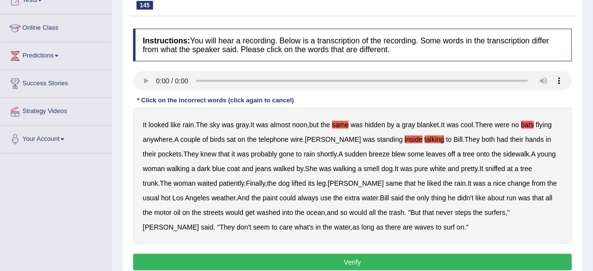
click at [167, 170] on b "walking" at bounding box center [178, 169] width 23 height 8
click at [386, 182] on b "same" at bounding box center [394, 183] width 17 height 8
click at [263, 195] on b "paint" at bounding box center [270, 198] width 15 height 8
click at [506, 197] on b "run" at bounding box center [511, 198] width 10 height 8
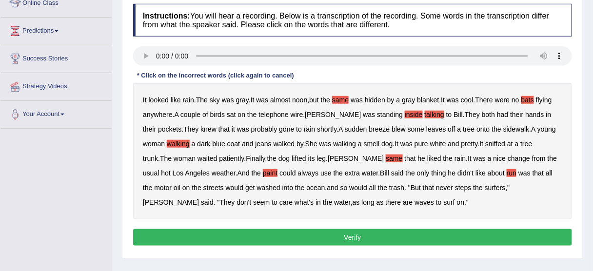
scroll to position [156, 0]
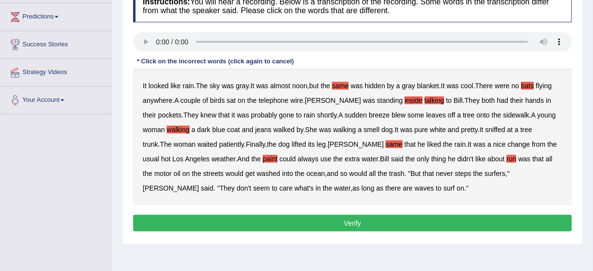
click at [305, 220] on button "Verify" at bounding box center [352, 223] width 439 height 17
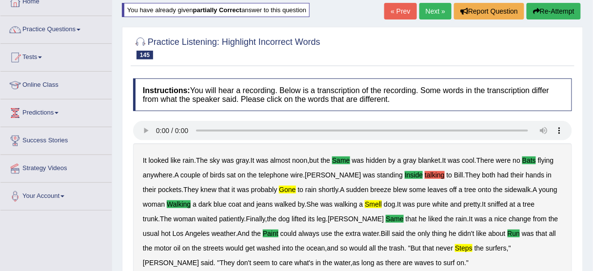
scroll to position [58, 0]
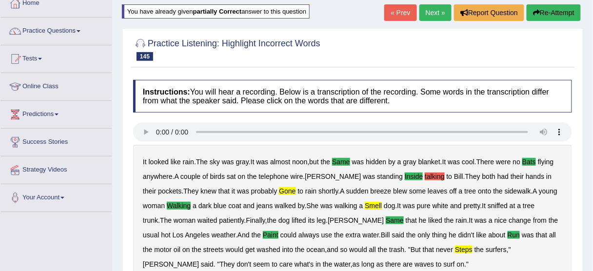
click at [570, 13] on button "Re-Attempt" at bounding box center [553, 12] width 54 height 17
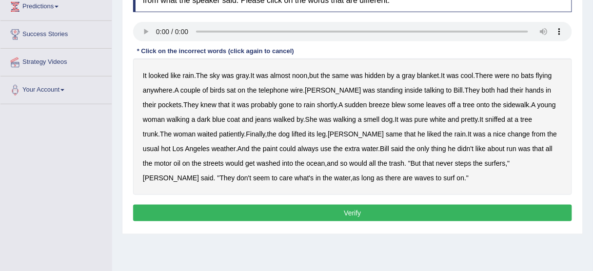
scroll to position [178, 0]
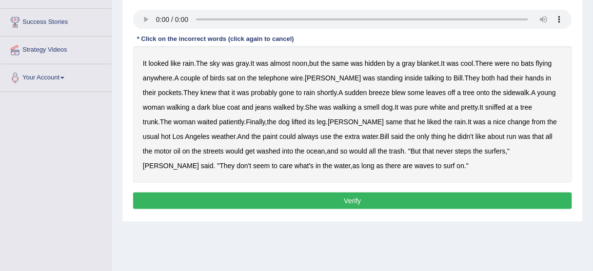
click at [345, 61] on b "same" at bounding box center [340, 63] width 17 height 8
click at [534, 61] on b "bats" at bounding box center [527, 63] width 13 height 8
click at [405, 77] on b "inside" at bounding box center [414, 78] width 18 height 8
click at [167, 107] on b "walking" at bounding box center [178, 107] width 23 height 8
click at [386, 121] on b "same" at bounding box center [394, 122] width 17 height 8
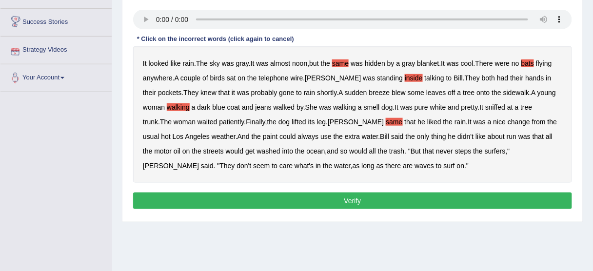
click at [263, 136] on b "paint" at bounding box center [270, 137] width 15 height 8
click at [506, 133] on b "run" at bounding box center [511, 137] width 10 height 8
click at [423, 151] on b "that" at bounding box center [428, 151] width 11 height 8
click at [270, 162] on b "seem" at bounding box center [261, 166] width 17 height 8
click at [323, 193] on button "Verify" at bounding box center [352, 201] width 439 height 17
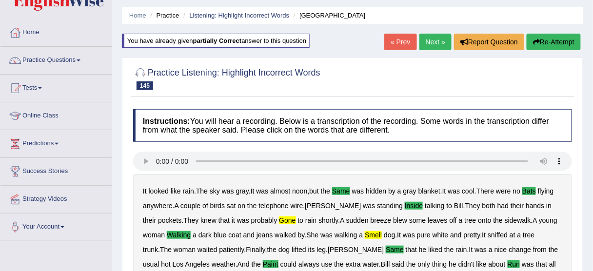
scroll to position [19, 0]
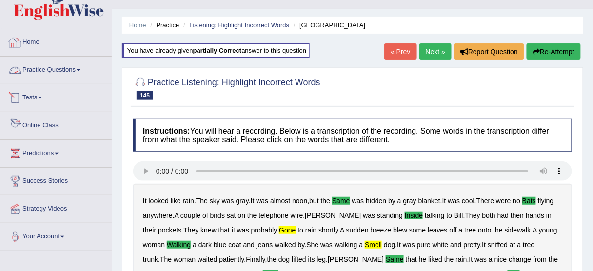
click at [68, 61] on link "Practice Questions" at bounding box center [55, 69] width 111 height 24
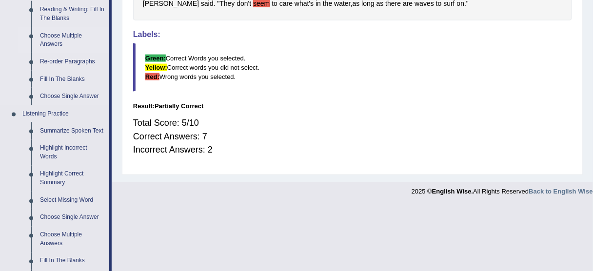
scroll to position [409, 0]
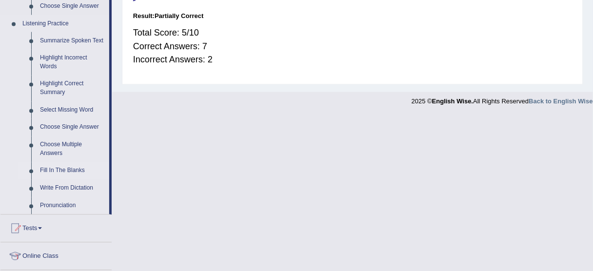
click at [51, 167] on link "Fill In The Blanks" at bounding box center [73, 171] width 74 height 18
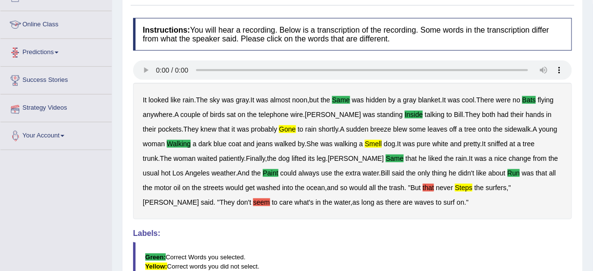
scroll to position [166, 0]
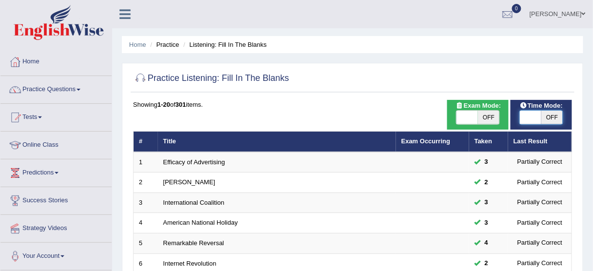
click at [523, 121] on span at bounding box center [530, 118] width 21 height 14
checkbox input "true"
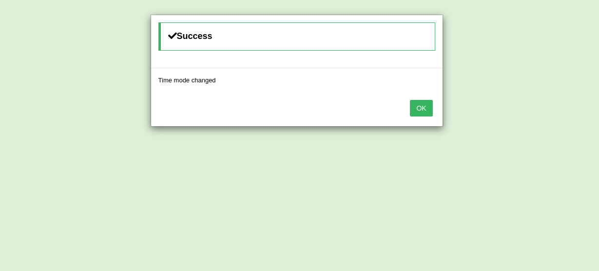
click at [425, 106] on button "OK" at bounding box center [421, 108] width 22 height 17
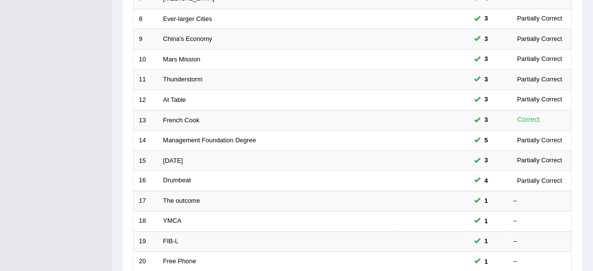
scroll to position [351, 0]
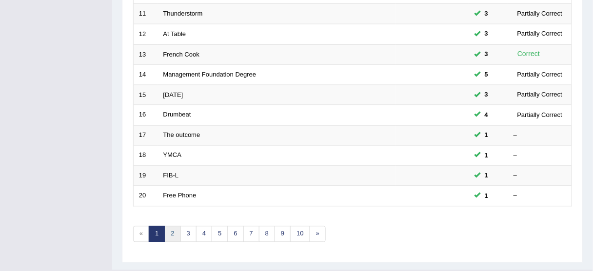
click at [172, 229] on link "2" at bounding box center [172, 234] width 16 height 16
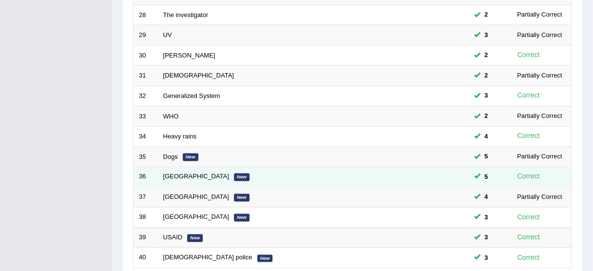
scroll to position [351, 0]
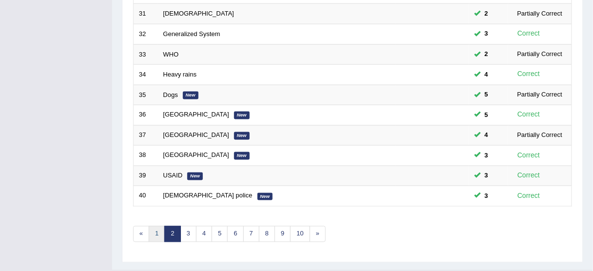
click at [152, 230] on link "1" at bounding box center [157, 234] width 16 height 16
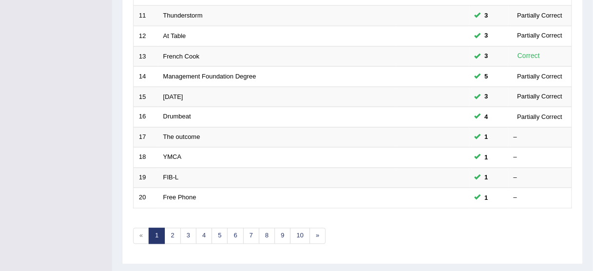
scroll to position [351, 0]
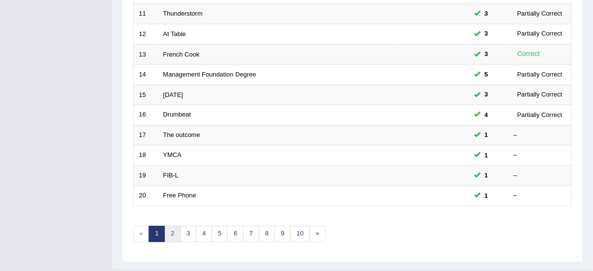
click at [167, 230] on link "2" at bounding box center [172, 234] width 16 height 16
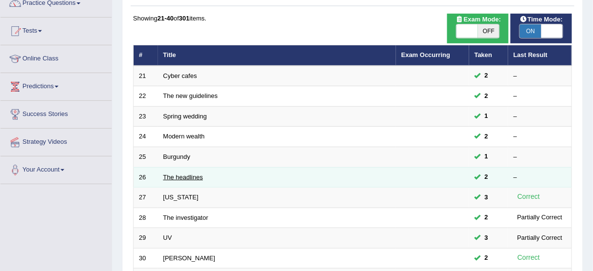
scroll to position [39, 0]
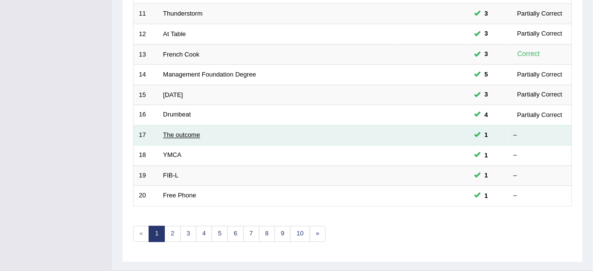
click at [185, 132] on link "The outcome" at bounding box center [181, 135] width 37 height 7
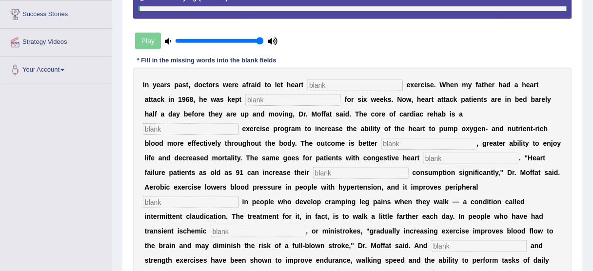
scroll to position [195, 0]
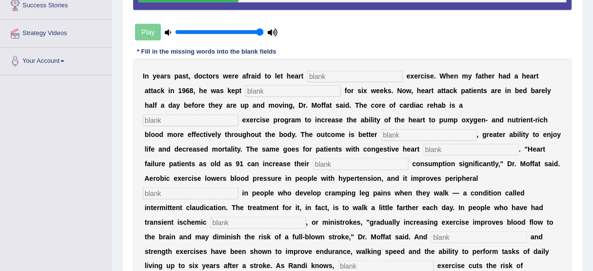
click at [238, 115] on input "text" at bounding box center [191, 121] width 96 height 12
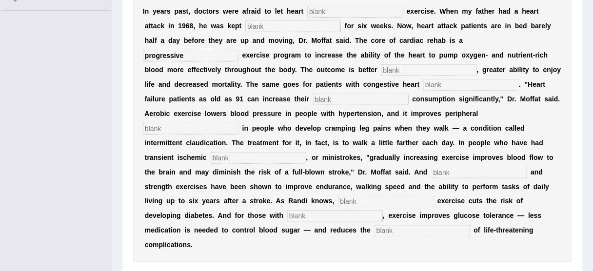
scroll to position [273, 0]
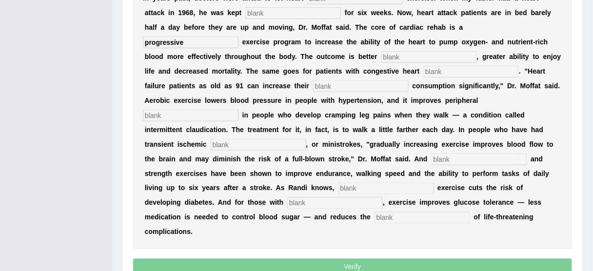
type input "progressive"
click at [238, 110] on input "text" at bounding box center [191, 116] width 96 height 12
type input "circulation"
click at [306, 139] on input "text" at bounding box center [259, 145] width 96 height 12
type input "attack"
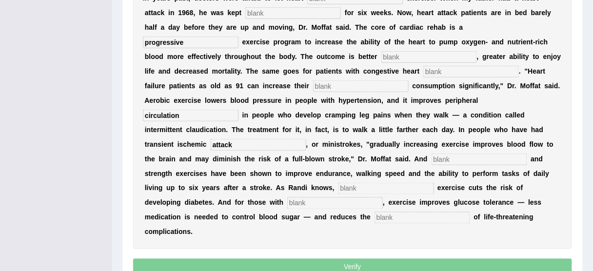
click at [431, 156] on input "text" at bounding box center [479, 160] width 96 height 12
type input "aerobic"
click at [338, 190] on input "text" at bounding box center [386, 189] width 96 height 12
type input "moderate"
click at [287, 206] on input "text" at bounding box center [335, 203] width 96 height 12
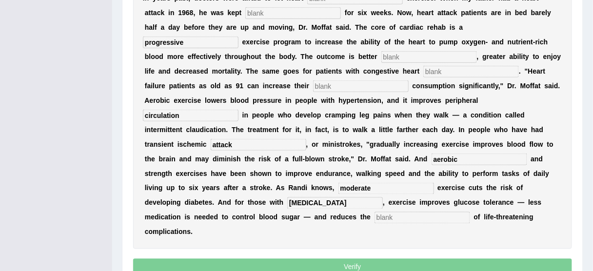
type input "diabetes"
click at [374, 220] on input "text" at bounding box center [422, 218] width 96 height 12
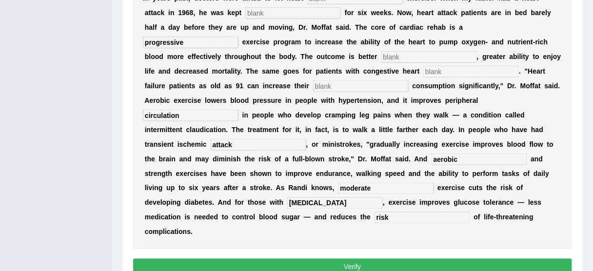
type input "risk"
click at [313, 84] on input "text" at bounding box center [361, 86] width 96 height 12
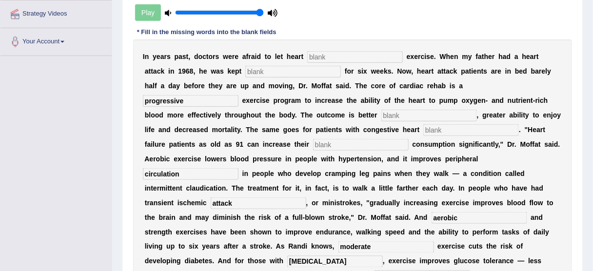
scroll to position [234, 0]
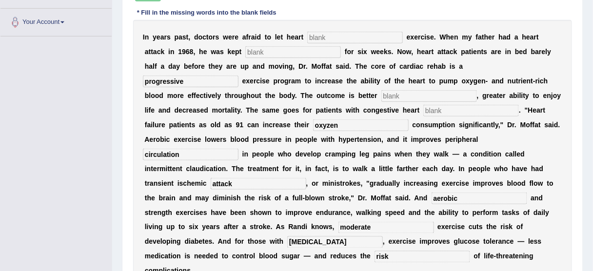
type input "oxyzen"
click at [507, 121] on b "D" at bounding box center [509, 125] width 5 height 8
drag, startPoint x: 408, startPoint y: 100, endPoint x: 406, endPoint y: 107, distance: 6.5
click at [408, 101] on div "I n y e a r s p a s t , d o c t o r s w e r e a f r a i d t o l e t h e a r t e…" at bounding box center [352, 154] width 439 height 268
click at [423, 112] on input "text" at bounding box center [471, 111] width 96 height 12
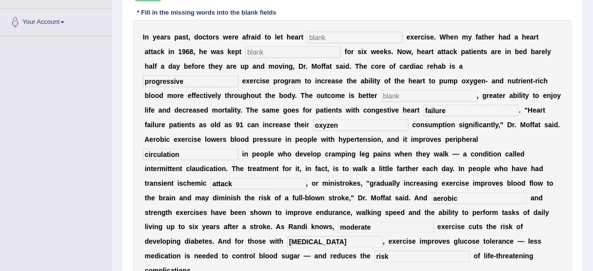
type input "failure"
click at [381, 92] on input "text" at bounding box center [429, 96] width 96 height 12
type input "p"
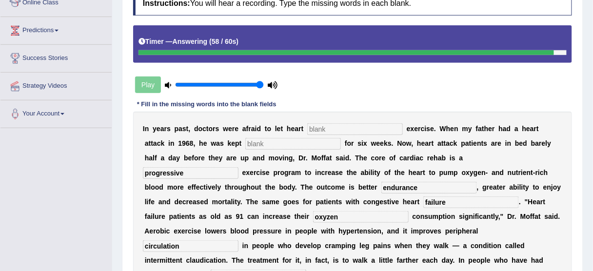
scroll to position [195, 0]
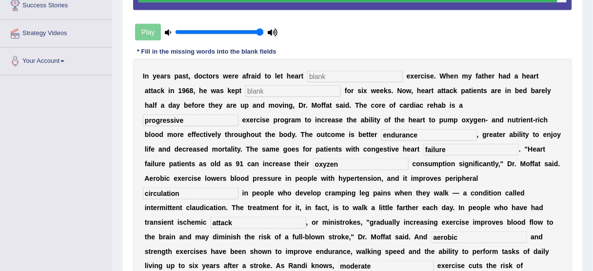
type input "endurance"
click at [301, 89] on input "text" at bounding box center [293, 91] width 96 height 12
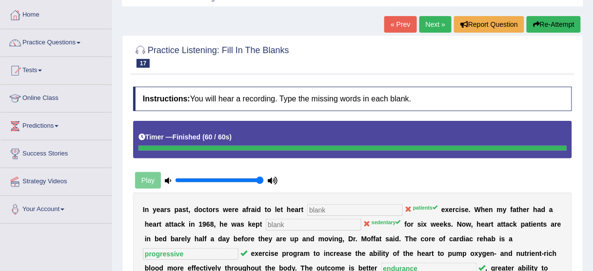
scroll to position [39, 0]
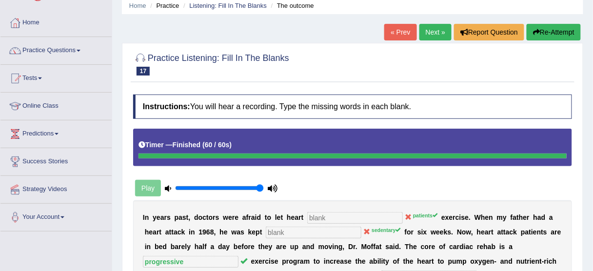
click at [554, 34] on button "Re-Attempt" at bounding box center [553, 32] width 54 height 17
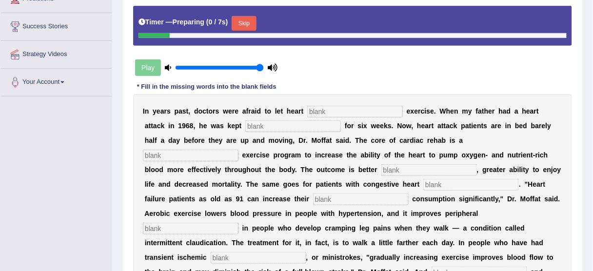
click at [245, 23] on button "Skip" at bounding box center [244, 23] width 24 height 15
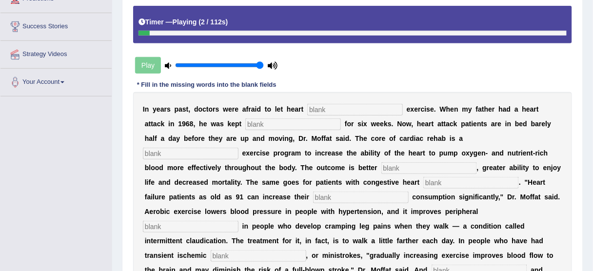
click at [337, 107] on input "text" at bounding box center [355, 110] width 96 height 12
click at [295, 128] on input "text" at bounding box center [293, 124] width 96 height 12
type input "sedemntary"
click at [238, 148] on input "text" at bounding box center [191, 154] width 96 height 12
type input "progressive"
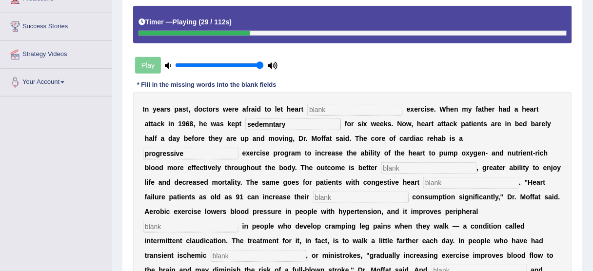
click at [245, 121] on input "sedemntary" at bounding box center [293, 124] width 96 height 12
type input "sedentary"
click at [381, 164] on input "text" at bounding box center [429, 168] width 96 height 12
type input "endurance"
click at [417, 179] on b "t" at bounding box center [418, 182] width 2 height 8
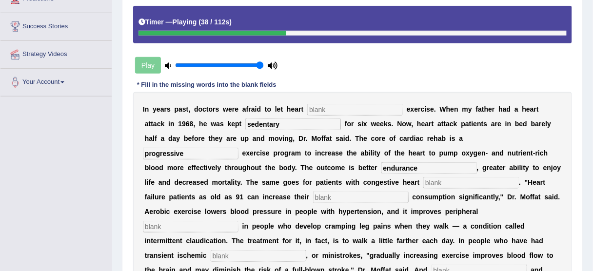
click at [423, 179] on input "text" at bounding box center [471, 183] width 96 height 12
type input "failure"
click at [313, 200] on input "text" at bounding box center [361, 198] width 96 height 12
type input "oxygen"
click at [238, 221] on input "text" at bounding box center [191, 227] width 96 height 12
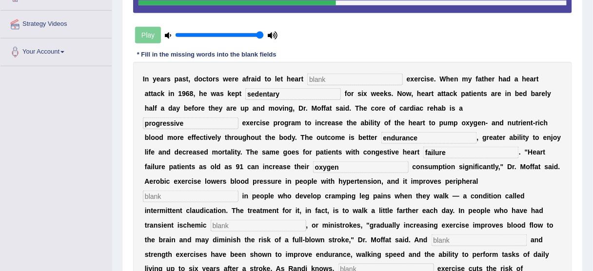
scroll to position [213, 0]
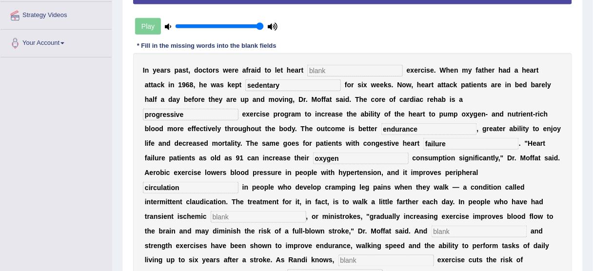
type input "circulation"
click at [306, 211] on input "text" at bounding box center [259, 217] width 96 height 12
type input "attacks"
click at [431, 228] on input "text" at bounding box center [479, 232] width 96 height 12
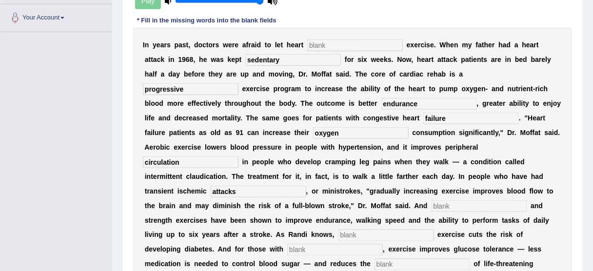
scroll to position [252, 0]
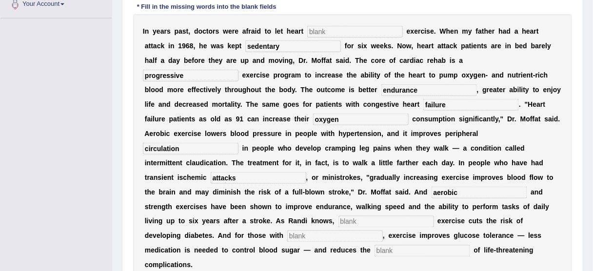
type input "aerobic"
click at [338, 220] on input "text" at bounding box center [386, 222] width 96 height 12
type input "moderate"
click at [287, 234] on input "text" at bounding box center [335, 237] width 96 height 12
type input "diabetes"
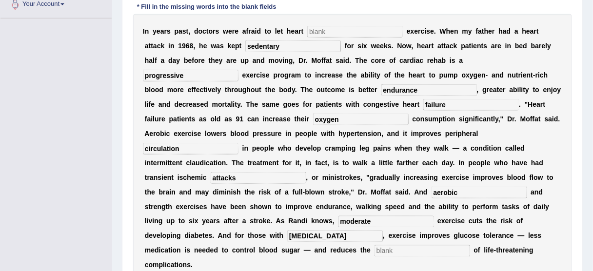
click at [374, 249] on input "text" at bounding box center [422, 251] width 96 height 12
type input "risk"
click at [284, 199] on div "I n y e a r s p a s t , d o c t o r s w e r e a f r a i d t o l e t h e a r t e…" at bounding box center [352, 148] width 439 height 268
click at [431, 193] on input "aerobic" at bounding box center [479, 193] width 96 height 12
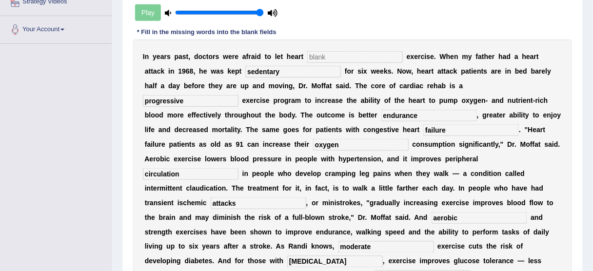
scroll to position [213, 0]
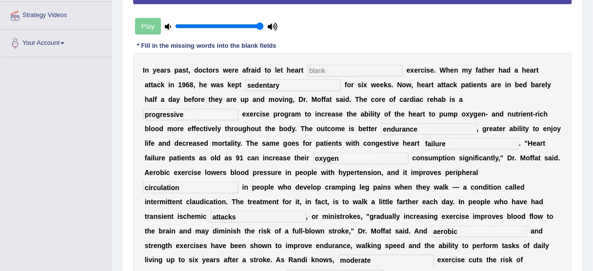
click at [343, 67] on input "text" at bounding box center [355, 71] width 96 height 12
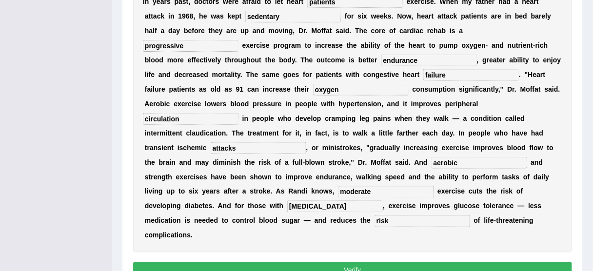
scroll to position [291, 0]
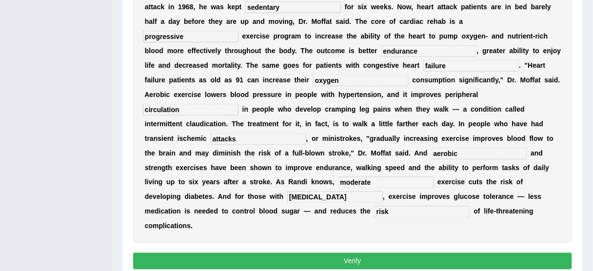
type input "patients"
click at [338, 253] on button "Verify" at bounding box center [352, 261] width 439 height 17
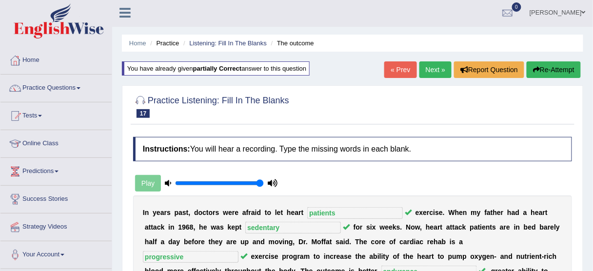
scroll to position [0, 0]
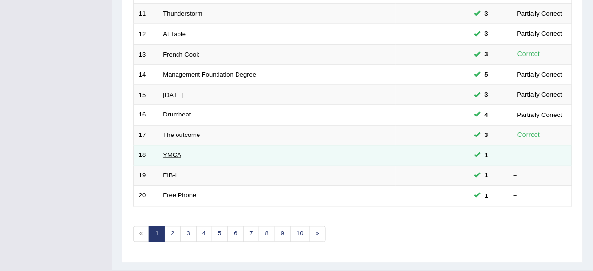
click at [170, 155] on link "YMCA" at bounding box center [172, 155] width 19 height 7
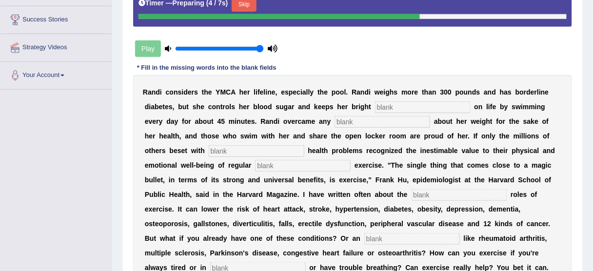
scroll to position [195, 0]
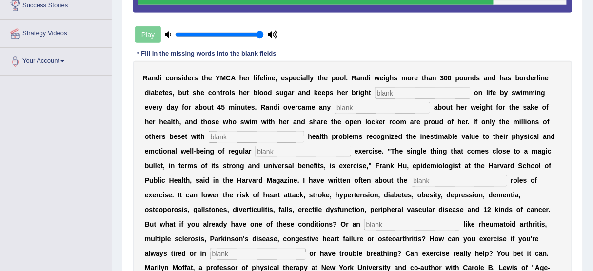
click at [388, 91] on input "text" at bounding box center [423, 93] width 96 height 12
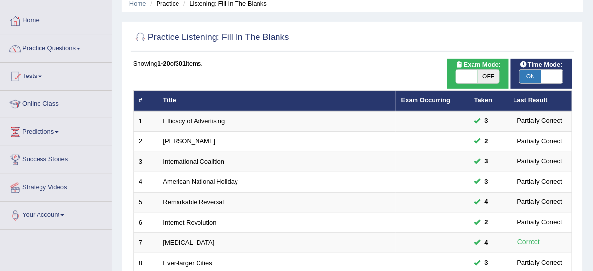
scroll to position [39, 0]
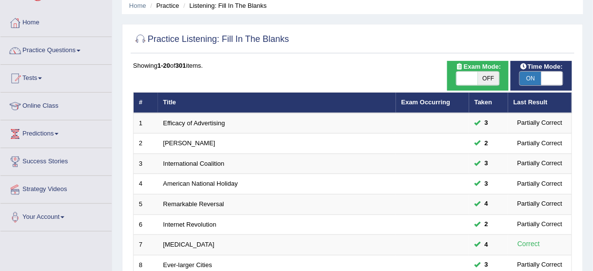
click at [545, 74] on span at bounding box center [551, 79] width 21 height 14
checkbox input "false"
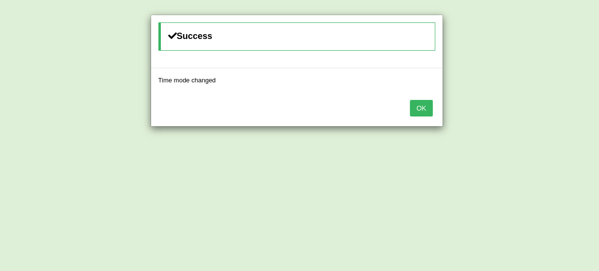
click at [425, 109] on button "OK" at bounding box center [421, 108] width 22 height 17
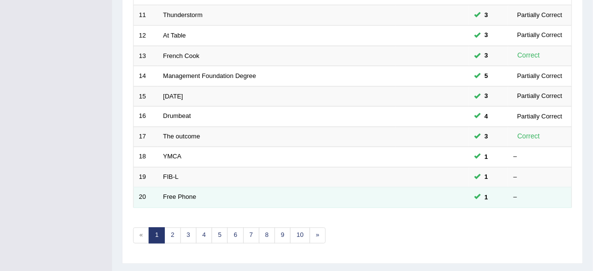
scroll to position [351, 0]
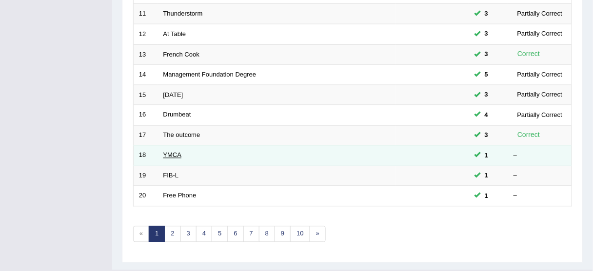
click at [176, 152] on link "YMCA" at bounding box center [172, 155] width 19 height 7
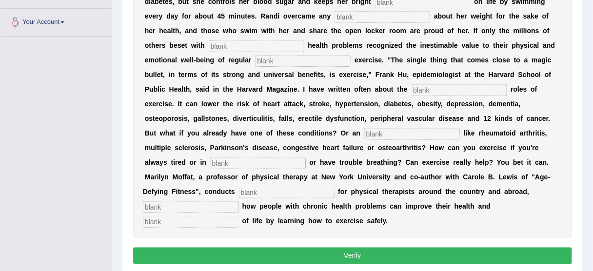
scroll to position [156, 0]
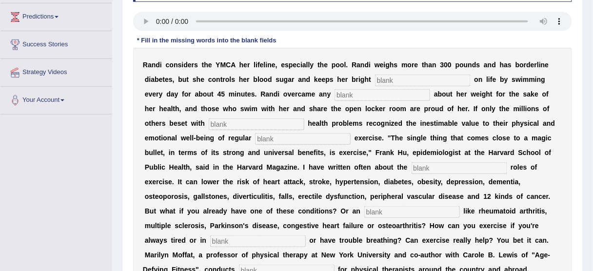
click at [389, 79] on input "text" at bounding box center [423, 81] width 96 height 12
type input "outlook"
click at [357, 90] on input "text" at bounding box center [382, 95] width 96 height 12
type input "selfconsciousness"
click at [251, 123] on input "text" at bounding box center [257, 124] width 96 height 12
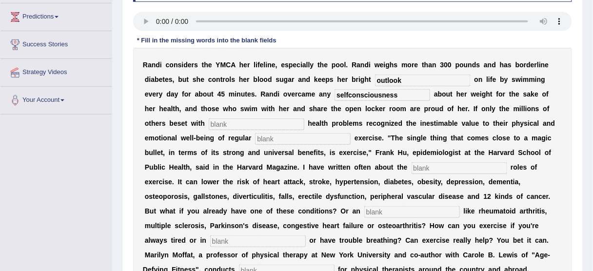
click at [304, 140] on input "text" at bounding box center [303, 139] width 96 height 12
type input "physical"
click at [451, 170] on input "text" at bounding box center [459, 168] width 96 height 12
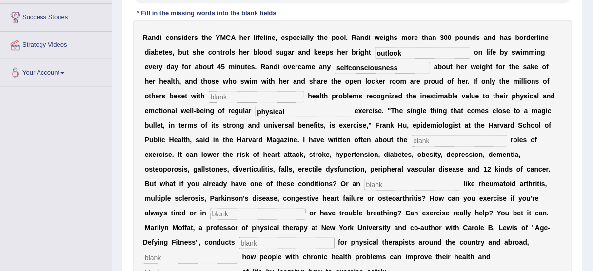
scroll to position [195, 0]
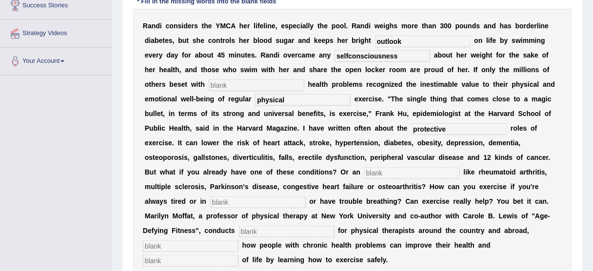
type input "protective"
click at [410, 175] on input "text" at bounding box center [412, 173] width 96 height 12
type input "lement"
click at [284, 197] on input "text" at bounding box center [258, 202] width 96 height 12
type input "pain"
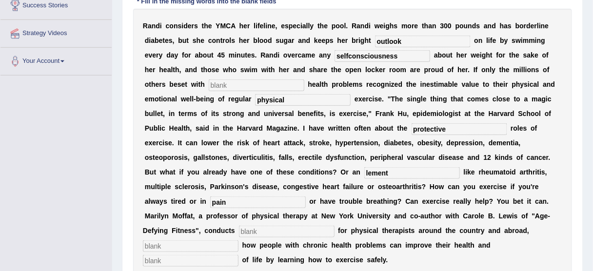
click at [270, 230] on input "text" at bounding box center [287, 232] width 96 height 12
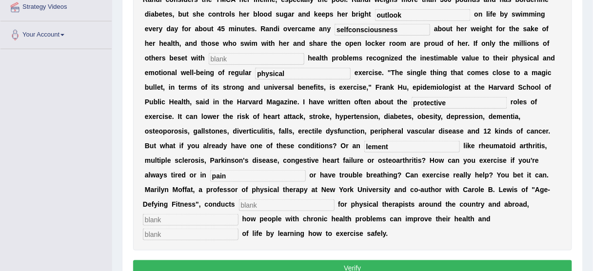
scroll to position [234, 0]
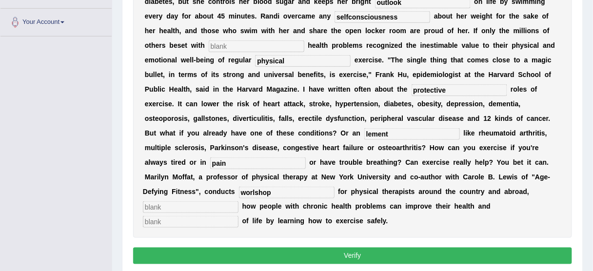
type input "worlshop"
click at [225, 206] on input "text" at bounding box center [191, 207] width 96 height 12
type input "demon"
click at [213, 219] on input "text" at bounding box center [191, 222] width 96 height 12
type input "quality"
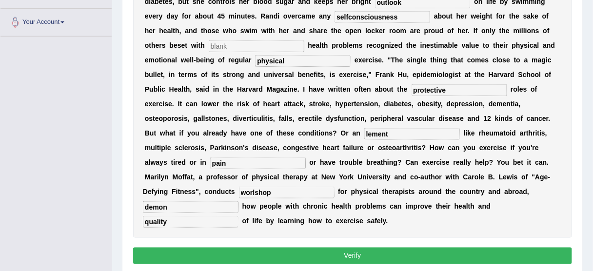
click at [210, 207] on input "demon" at bounding box center [191, 207] width 96 height 12
click at [175, 205] on input "demonstates" at bounding box center [191, 207] width 96 height 12
click at [174, 203] on input "demonstates" at bounding box center [191, 207] width 96 height 12
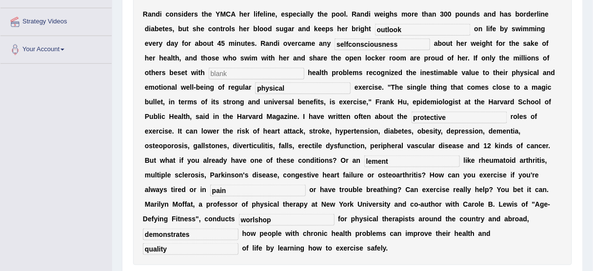
scroll to position [195, 0]
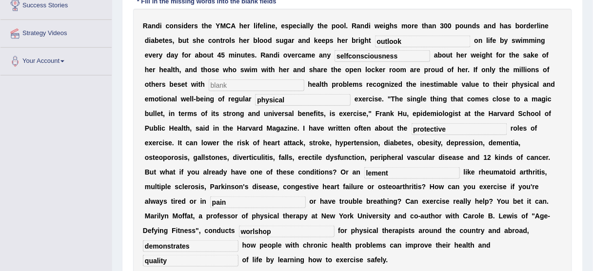
type input "demonstrates"
click at [367, 171] on input "lement" at bounding box center [412, 173] width 96 height 12
click at [370, 170] on input "lement" at bounding box center [412, 173] width 96 height 12
type input "ailment"
click at [347, 53] on input "selfconsciousness" at bounding box center [382, 56] width 96 height 12
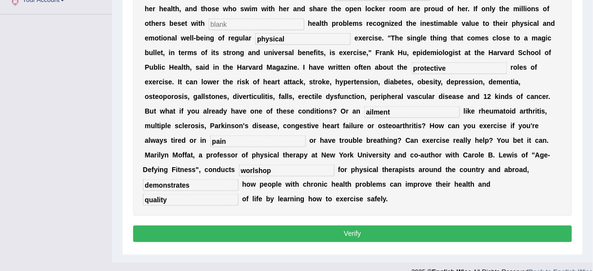
scroll to position [271, 0]
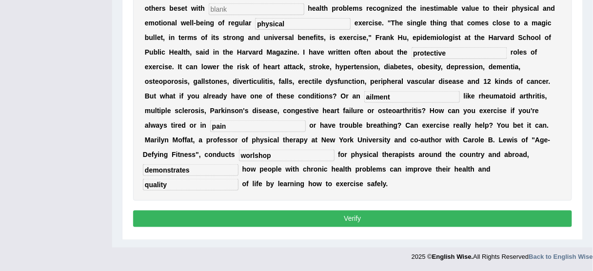
type input "self-consciousness"
click at [254, 151] on input "worlshop" at bounding box center [287, 156] width 96 height 12
click at [270, 156] on input "workshop" at bounding box center [287, 156] width 96 height 12
click at [275, 155] on input "workshop" at bounding box center [287, 156] width 96 height 12
type input "workshop"
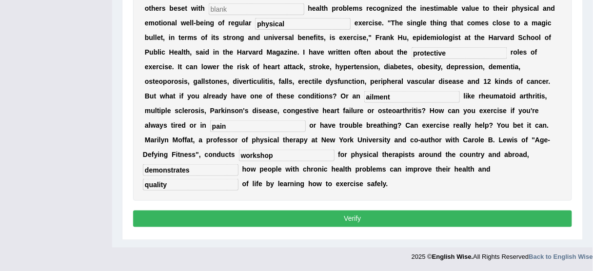
click at [304, 221] on button "Verify" at bounding box center [352, 219] width 439 height 17
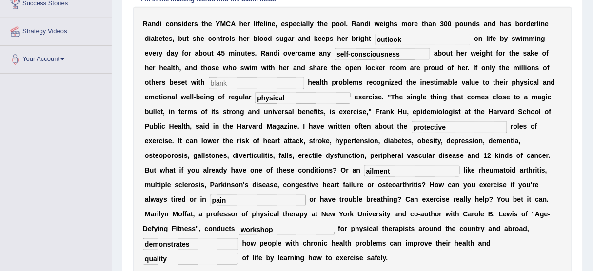
scroll to position [216, 0]
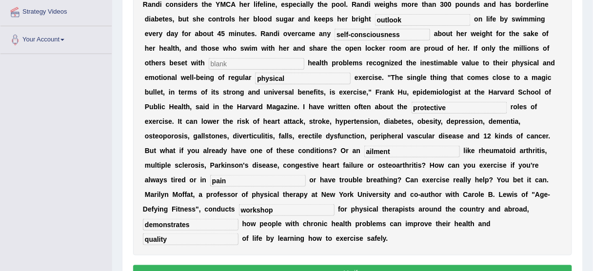
click at [252, 64] on input "text" at bounding box center [257, 64] width 96 height 12
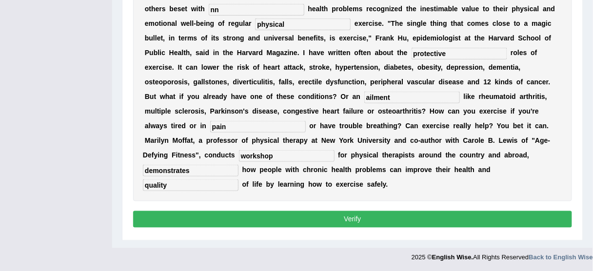
scroll to position [271, 0]
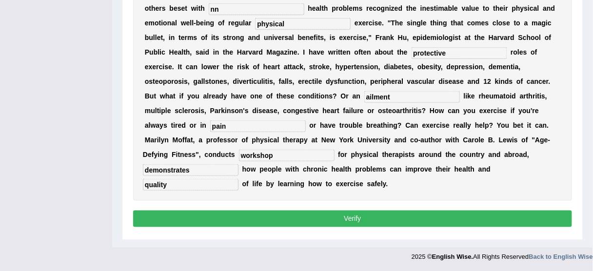
type input "nn"
click at [336, 219] on button "Verify" at bounding box center [352, 219] width 439 height 17
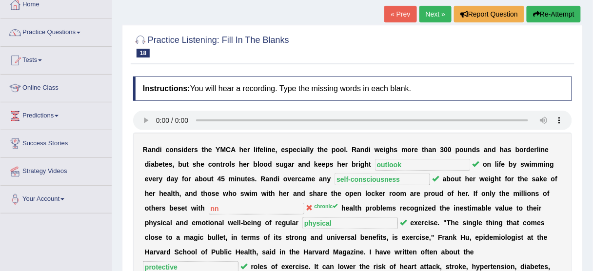
scroll to position [0, 0]
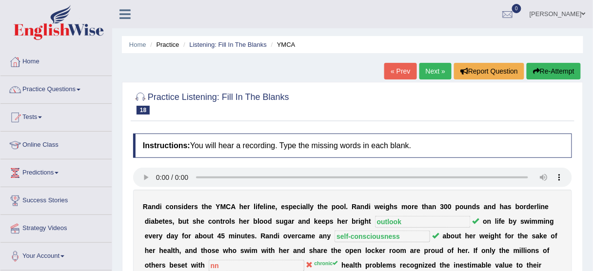
click at [550, 66] on button "Re-Attempt" at bounding box center [553, 71] width 54 height 17
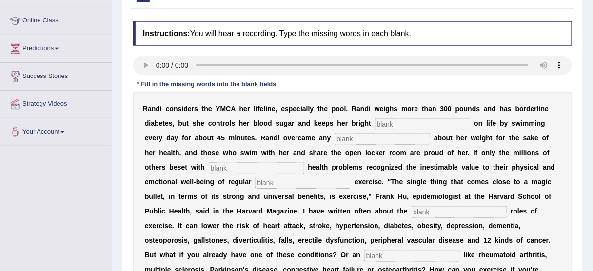
scroll to position [125, 0]
click at [405, 118] on input "text" at bounding box center [423, 124] width 96 height 12
type input "outlook"
click at [347, 136] on input "text" at bounding box center [382, 139] width 96 height 12
type input "selfcons"
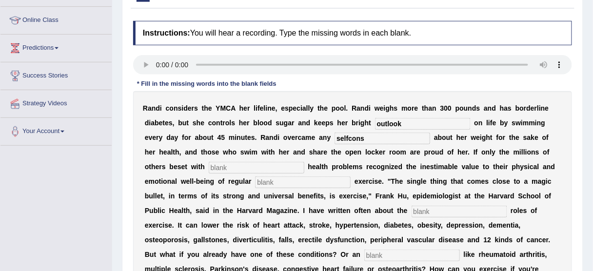
click at [225, 166] on input "text" at bounding box center [257, 168] width 96 height 12
type input "chronic"
click at [287, 181] on input "text" at bounding box center [303, 182] width 96 height 12
type input "physical"
click at [433, 209] on input "text" at bounding box center [459, 212] width 96 height 12
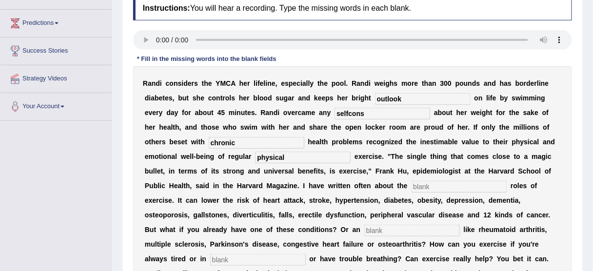
scroll to position [164, 0]
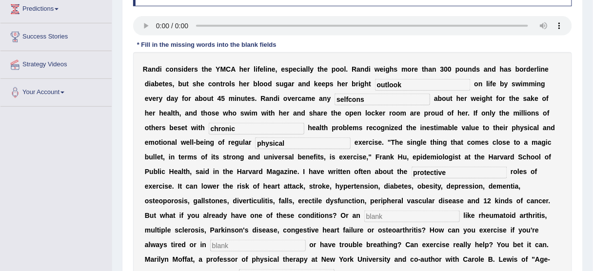
type input "protective"
click at [366, 97] on input "selfcons" at bounding box center [382, 100] width 96 height 12
type input "selfconsciousness"
click at [383, 216] on input "text" at bounding box center [412, 217] width 96 height 12
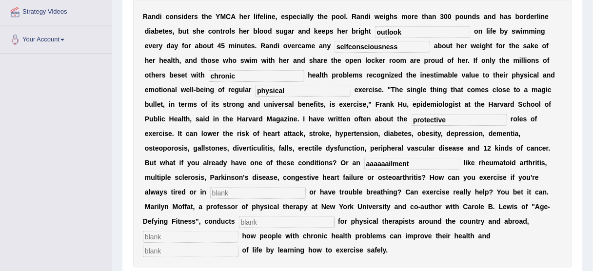
scroll to position [242, 0]
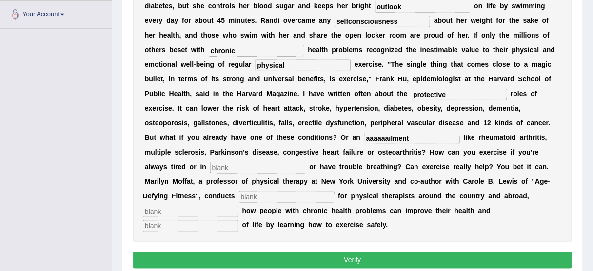
drag, startPoint x: 384, startPoint y: 137, endPoint x: 357, endPoint y: 139, distance: 26.9
click at [357, 139] on div "R a n d i c o n s i d e r s t h e Y M C A h e r l i f e l i n e , e s p e c i a…" at bounding box center [352, 108] width 439 height 268
type input "ailment"
click at [269, 164] on input "text" at bounding box center [258, 168] width 96 height 12
type input "pain"
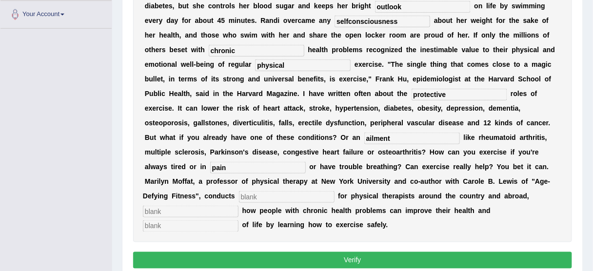
click at [265, 193] on input "text" at bounding box center [287, 197] width 96 height 12
type input "workshops"
click at [234, 206] on input "text" at bounding box center [191, 212] width 96 height 12
click at [225, 226] on input "text" at bounding box center [191, 226] width 96 height 12
type input "quality"
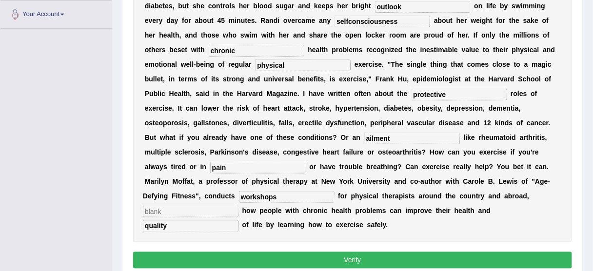
click at [214, 206] on input "text" at bounding box center [191, 212] width 96 height 12
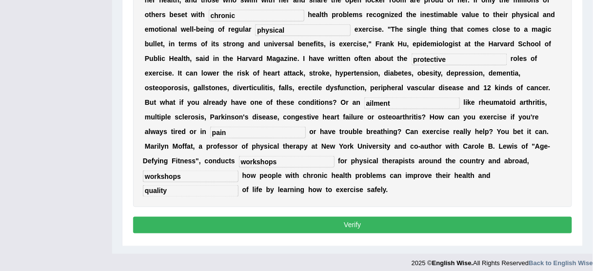
scroll to position [281, 0]
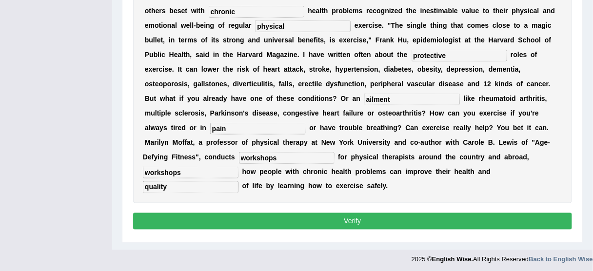
click at [282, 157] on input "workshops" at bounding box center [287, 158] width 96 height 12
drag, startPoint x: 201, startPoint y: 167, endPoint x: 78, endPoint y: 171, distance: 122.4
type input "demonstrating"
click at [223, 227] on button "Verify" at bounding box center [352, 221] width 439 height 17
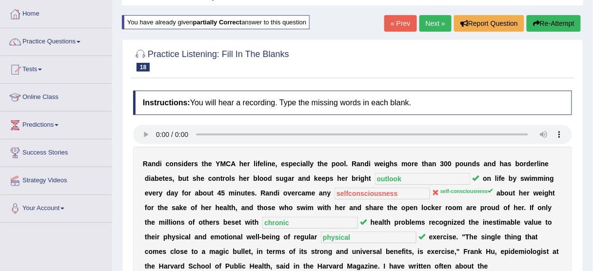
scroll to position [44, 0]
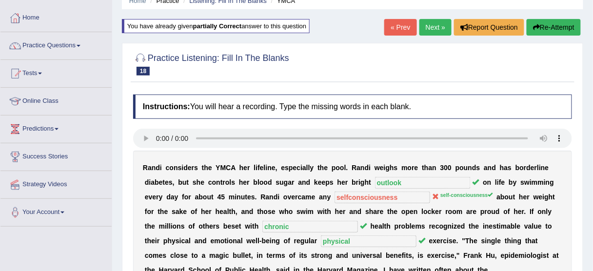
click at [430, 28] on link "Next »" at bounding box center [435, 27] width 32 height 17
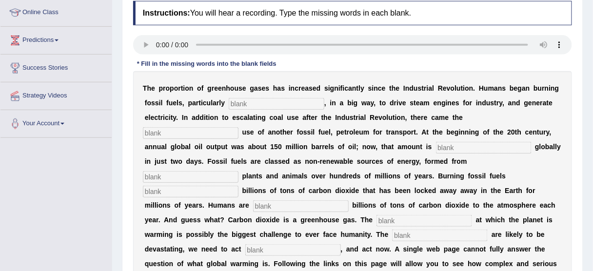
scroll to position [156, 0]
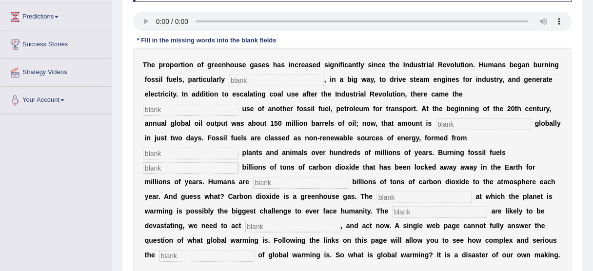
click at [266, 81] on input "text" at bounding box center [277, 81] width 96 height 12
type input "coal"
click at [238, 104] on input "text" at bounding box center [191, 110] width 96 height 12
type input "widespread"
click at [436, 124] on input "text" at bounding box center [484, 124] width 96 height 12
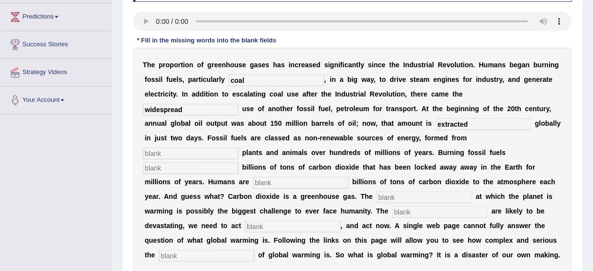
type input "extracted"
click at [238, 148] on input "text" at bounding box center [191, 154] width 96 height 12
type input "decade"
click at [238, 162] on input "text" at bounding box center [191, 168] width 96 height 12
type input "releaeses"
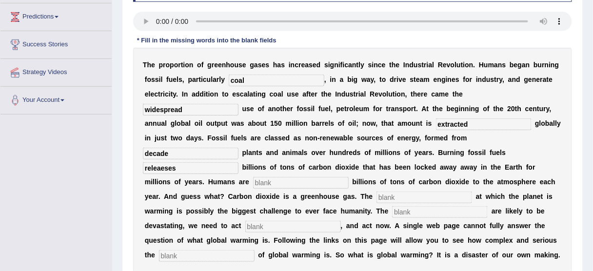
click at [349, 177] on input "text" at bounding box center [301, 183] width 96 height 12
type input "adding"
click at [376, 196] on input "text" at bounding box center [424, 198] width 96 height 12
type input "rate"
click at [392, 209] on input "text" at bounding box center [440, 212] width 96 height 12
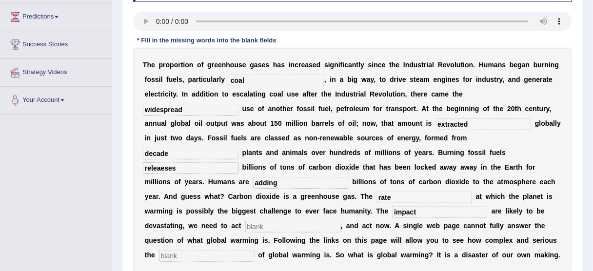
type input "impact"
click at [341, 221] on input "text" at bounding box center [293, 227] width 96 height 12
type input "sies"
click at [254, 250] on input "text" at bounding box center [207, 256] width 96 height 12
type input "issue"
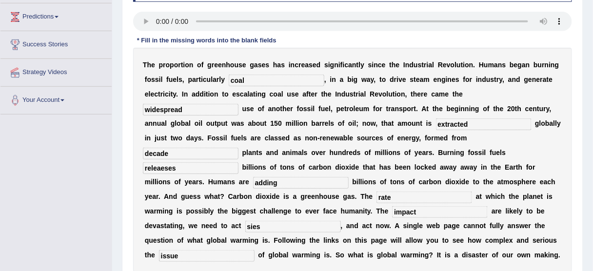
click at [341, 221] on input "sies" at bounding box center [293, 227] width 96 height 12
type input "s"
type input "presizes"
click at [254, 250] on input "issue" at bounding box center [207, 256] width 96 height 12
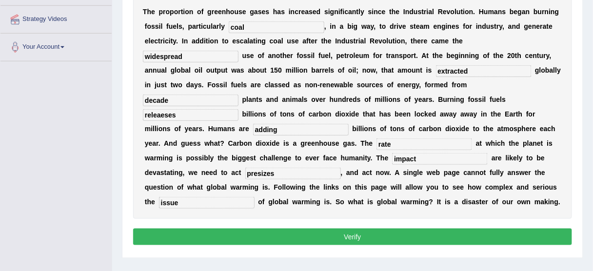
scroll to position [234, 0]
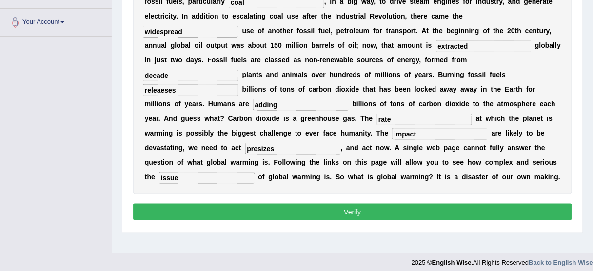
click at [354, 216] on button "Verify" at bounding box center [352, 212] width 439 height 17
